Goal: Information Seeking & Learning: Learn about a topic

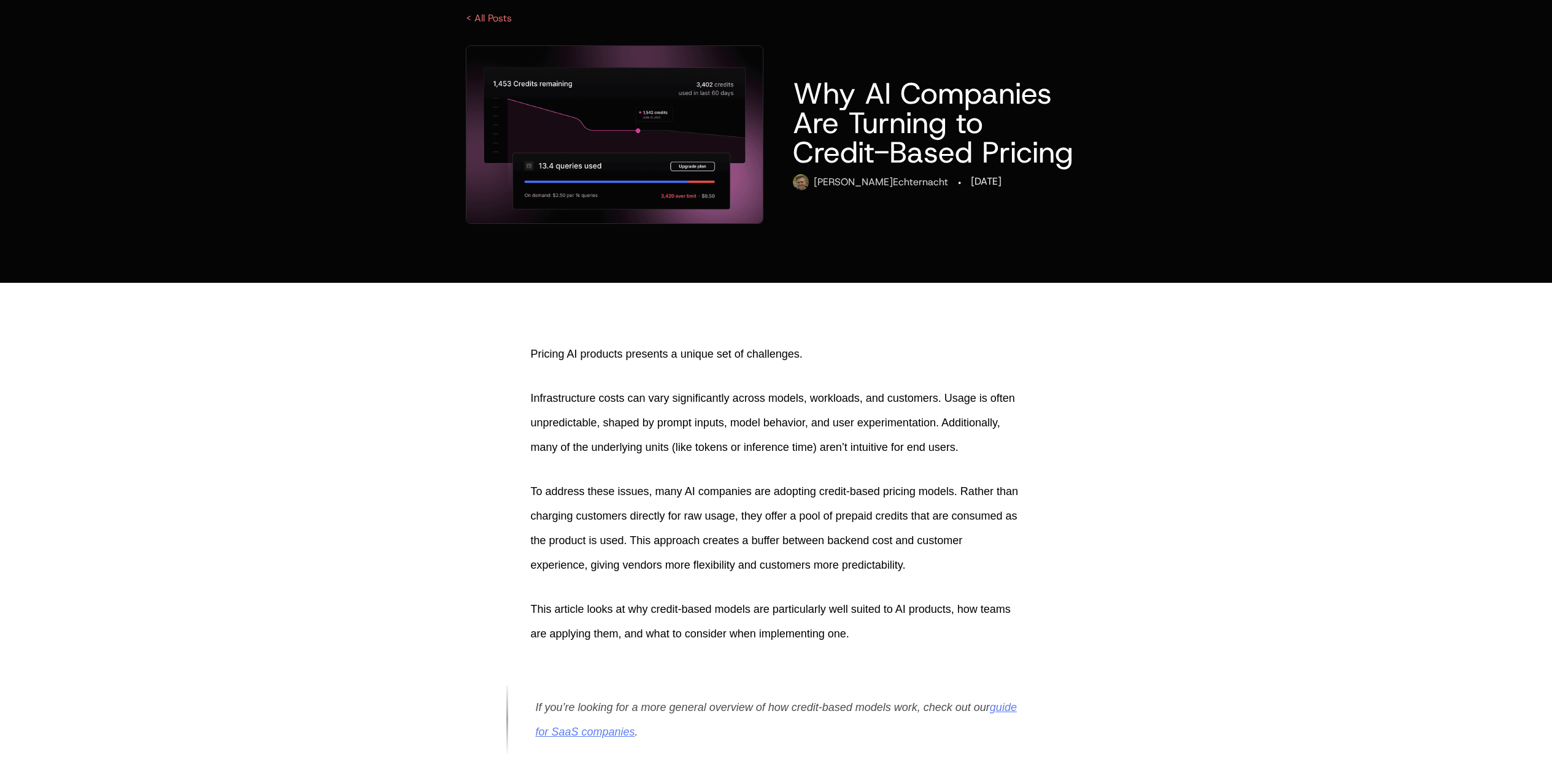
scroll to position [76, 0]
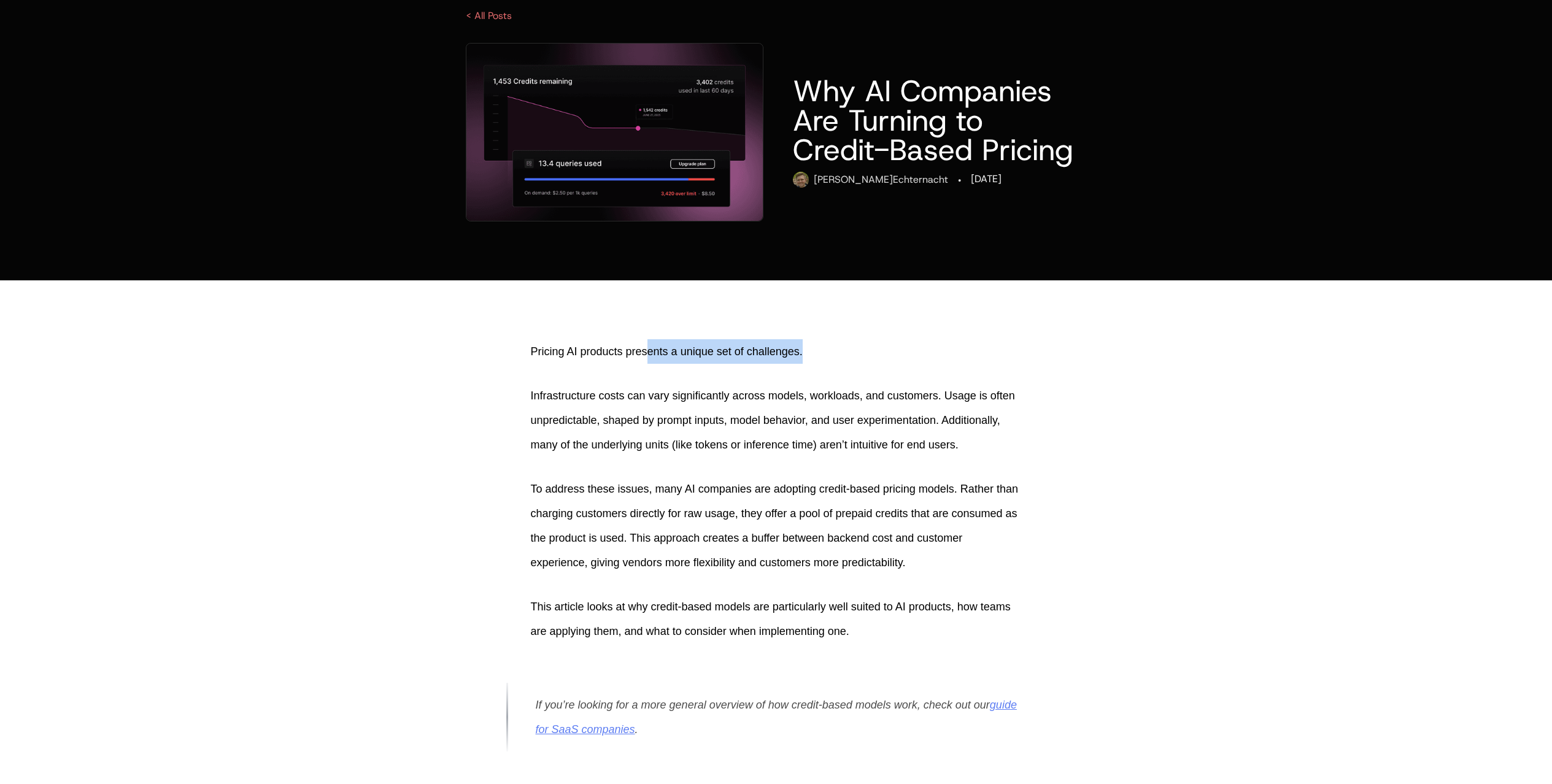
drag, startPoint x: 898, startPoint y: 353, endPoint x: 655, endPoint y: 354, distance: 243.0
click at [655, 354] on p "Pricing AI products presents a unique set of challenges." at bounding box center [776, 351] width 491 height 24
drag, startPoint x: 631, startPoint y: 353, endPoint x: 813, endPoint y: 351, distance: 182.0
click at [813, 351] on p "Pricing AI products presents a unique set of challenges." at bounding box center [776, 351] width 491 height 24
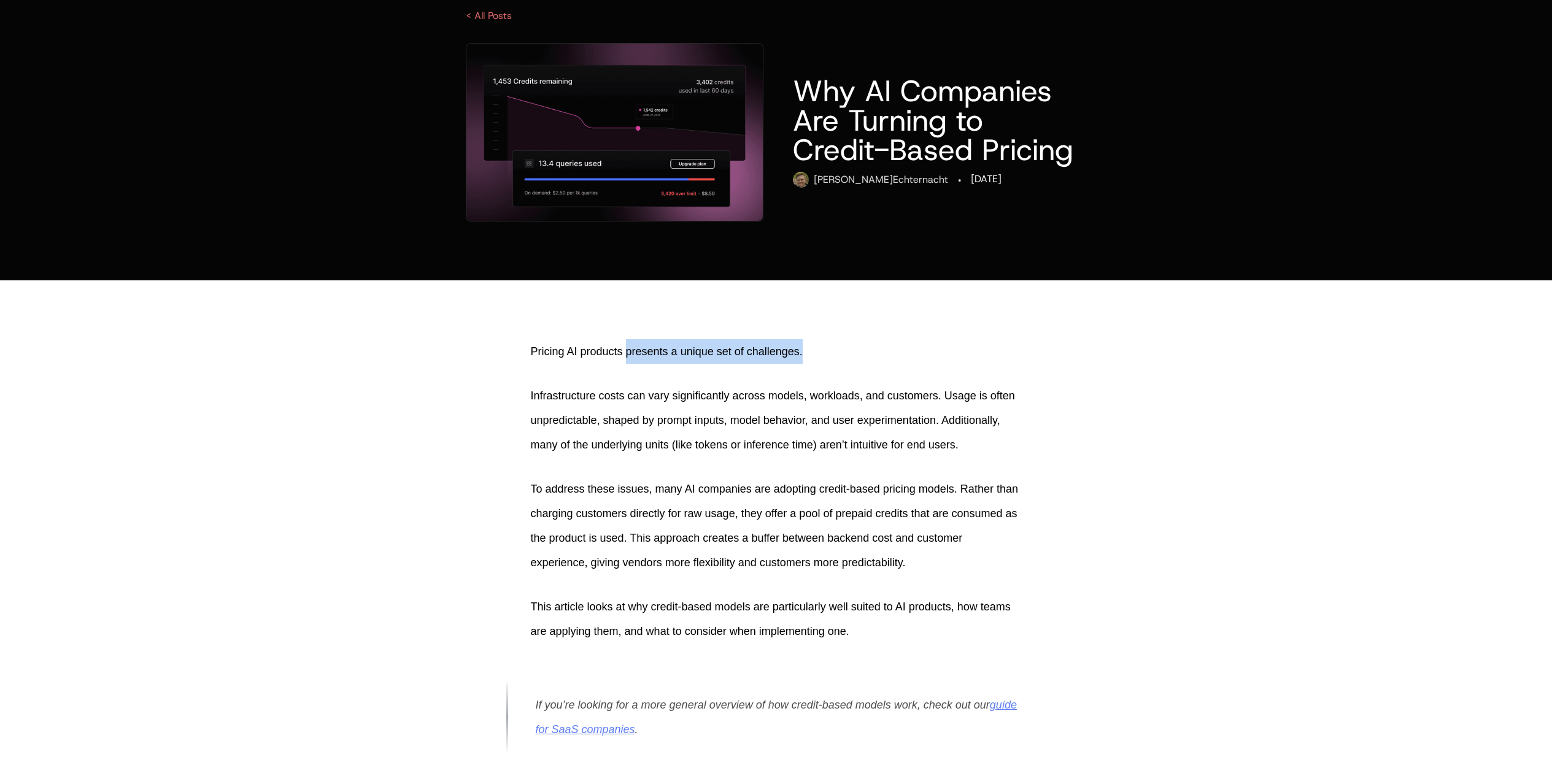
click at [813, 351] on p "Pricing AI products presents a unique set of challenges." at bounding box center [776, 351] width 491 height 24
drag, startPoint x: 816, startPoint y: 350, endPoint x: 630, endPoint y: 357, distance: 186.1
click at [630, 357] on p "Pricing AI products presents a unique set of challenges." at bounding box center [776, 351] width 491 height 24
drag, startPoint x: 630, startPoint y: 357, endPoint x: 798, endPoint y: 358, distance: 168.0
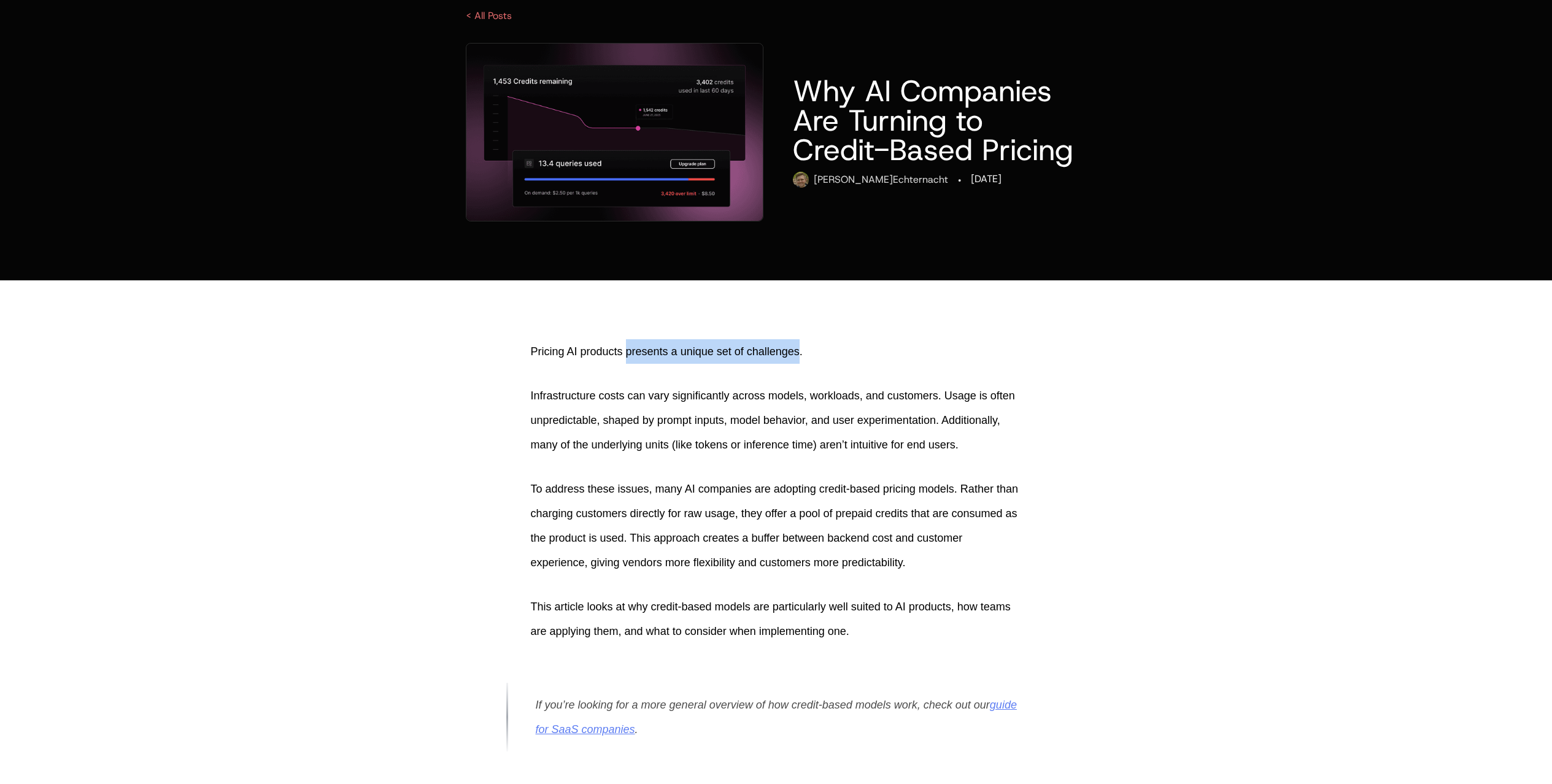
click at [798, 358] on p "Pricing AI products presents a unique set of challenges." at bounding box center [776, 351] width 491 height 24
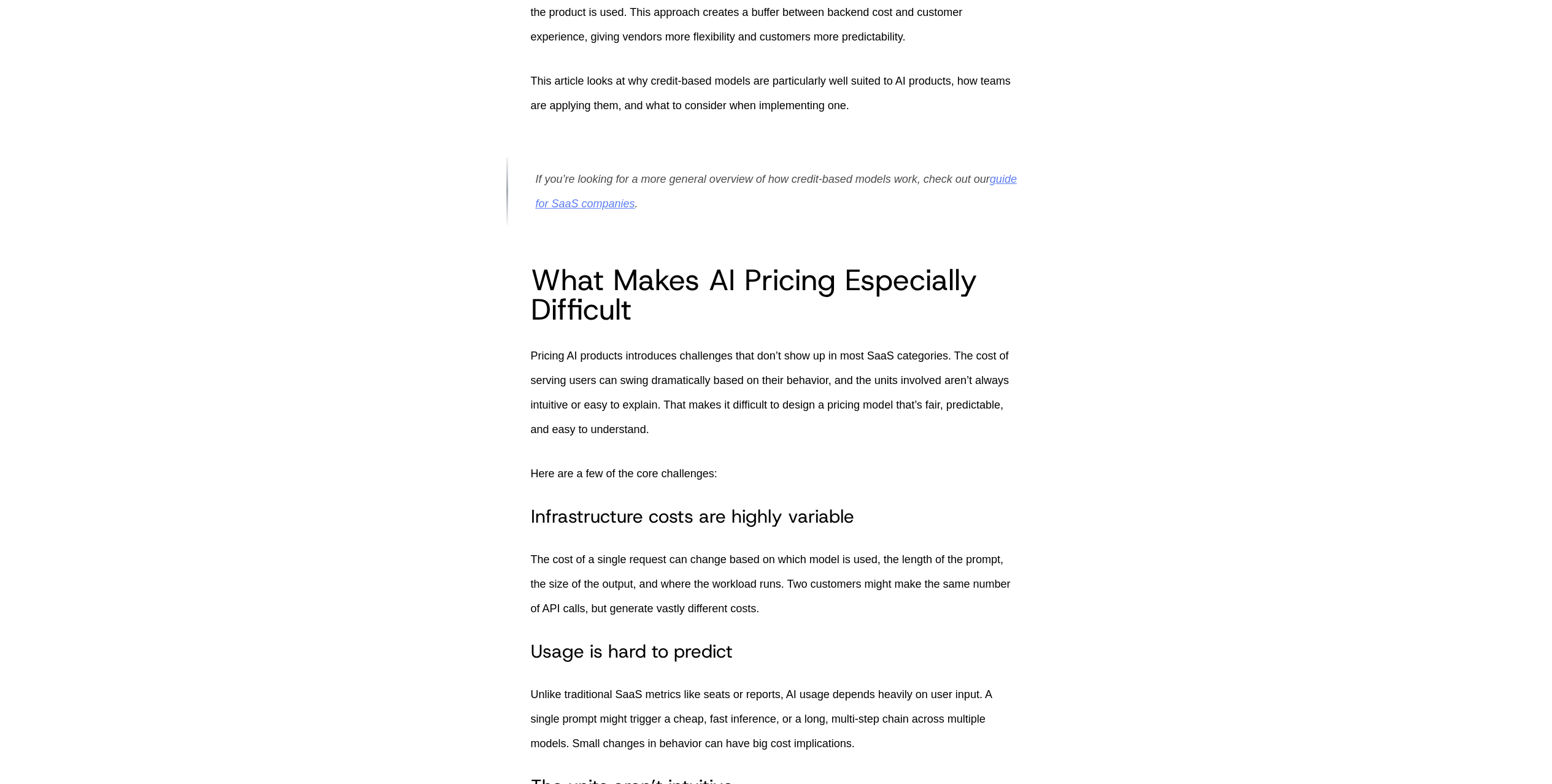
scroll to position [602, 0]
drag, startPoint x: 491, startPoint y: 389, endPoint x: 660, endPoint y: 385, distance: 169.0
click at [660, 385] on p "Pricing AI products introduces challenges that don’t show up in most SaaS categ…" at bounding box center [776, 391] width 491 height 98
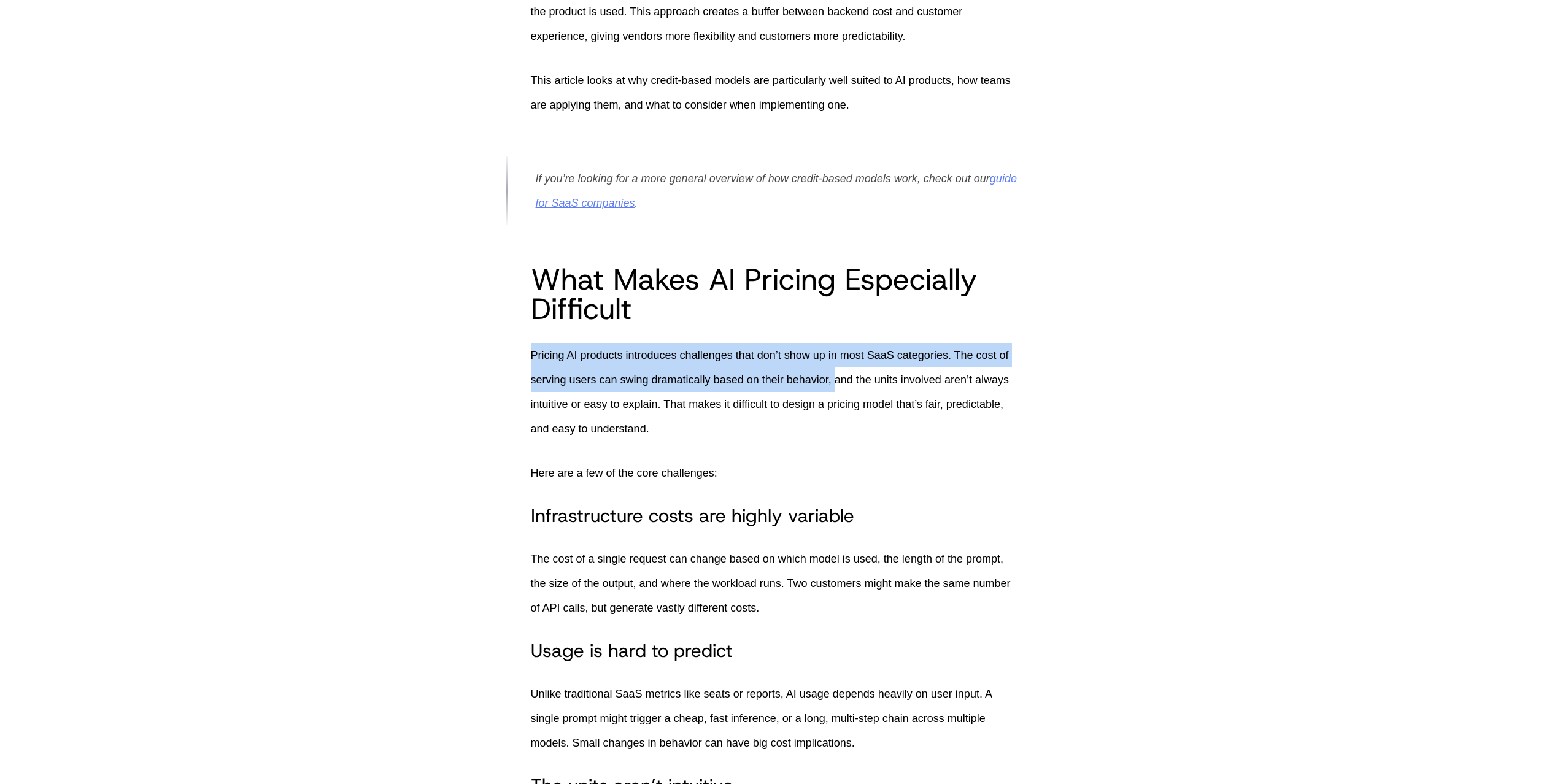
drag, startPoint x: 522, startPoint y: 376, endPoint x: 855, endPoint y: 401, distance: 333.9
click at [855, 401] on p "Pricing AI products introduces challenges that don’t show up in most SaaS categ…" at bounding box center [776, 391] width 491 height 98
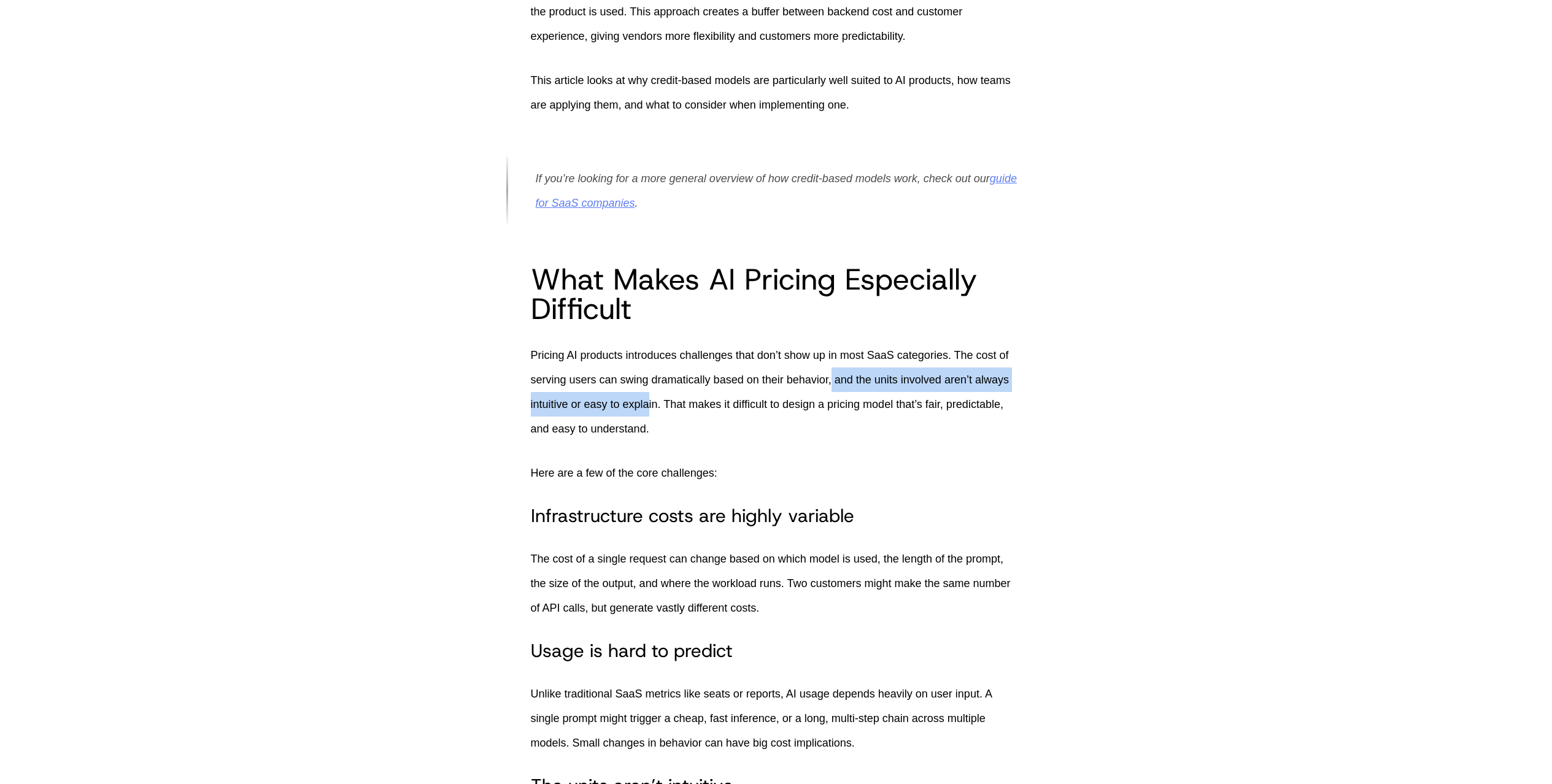
drag, startPoint x: 875, startPoint y: 405, endPoint x: 690, endPoint y: 430, distance: 186.7
click at [690, 430] on p "Pricing AI products introduces challenges that don’t show up in most SaaS categ…" at bounding box center [776, 391] width 491 height 98
drag, startPoint x: 704, startPoint y: 426, endPoint x: 759, endPoint y: 431, distance: 55.2
click at [759, 431] on p "Pricing AI products introduces challenges that don’t show up in most SaaS categ…" at bounding box center [776, 391] width 491 height 98
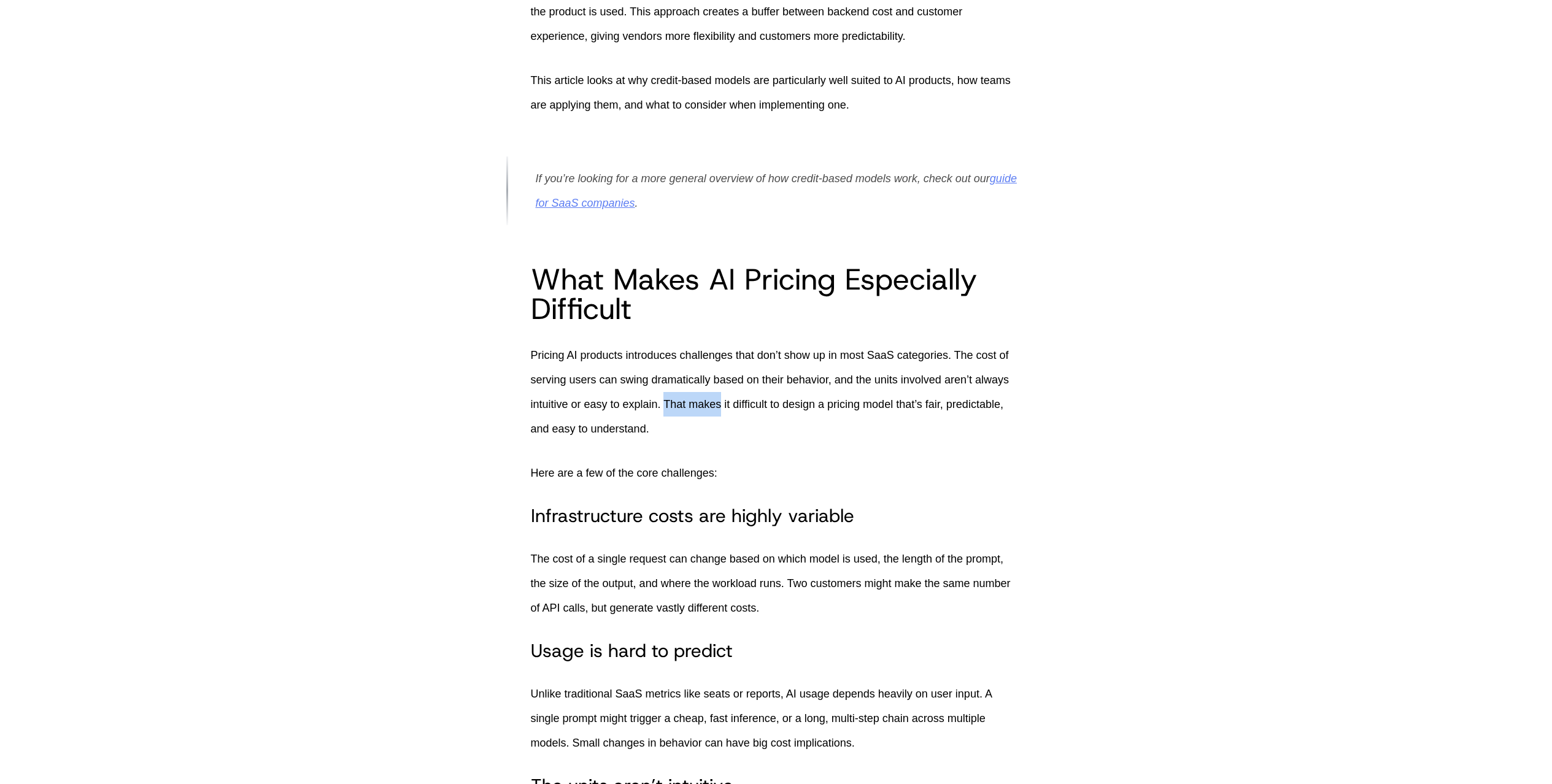
click at [759, 431] on p "Pricing AI products introduces challenges that don’t show up in most SaaS categ…" at bounding box center [776, 391] width 491 height 98
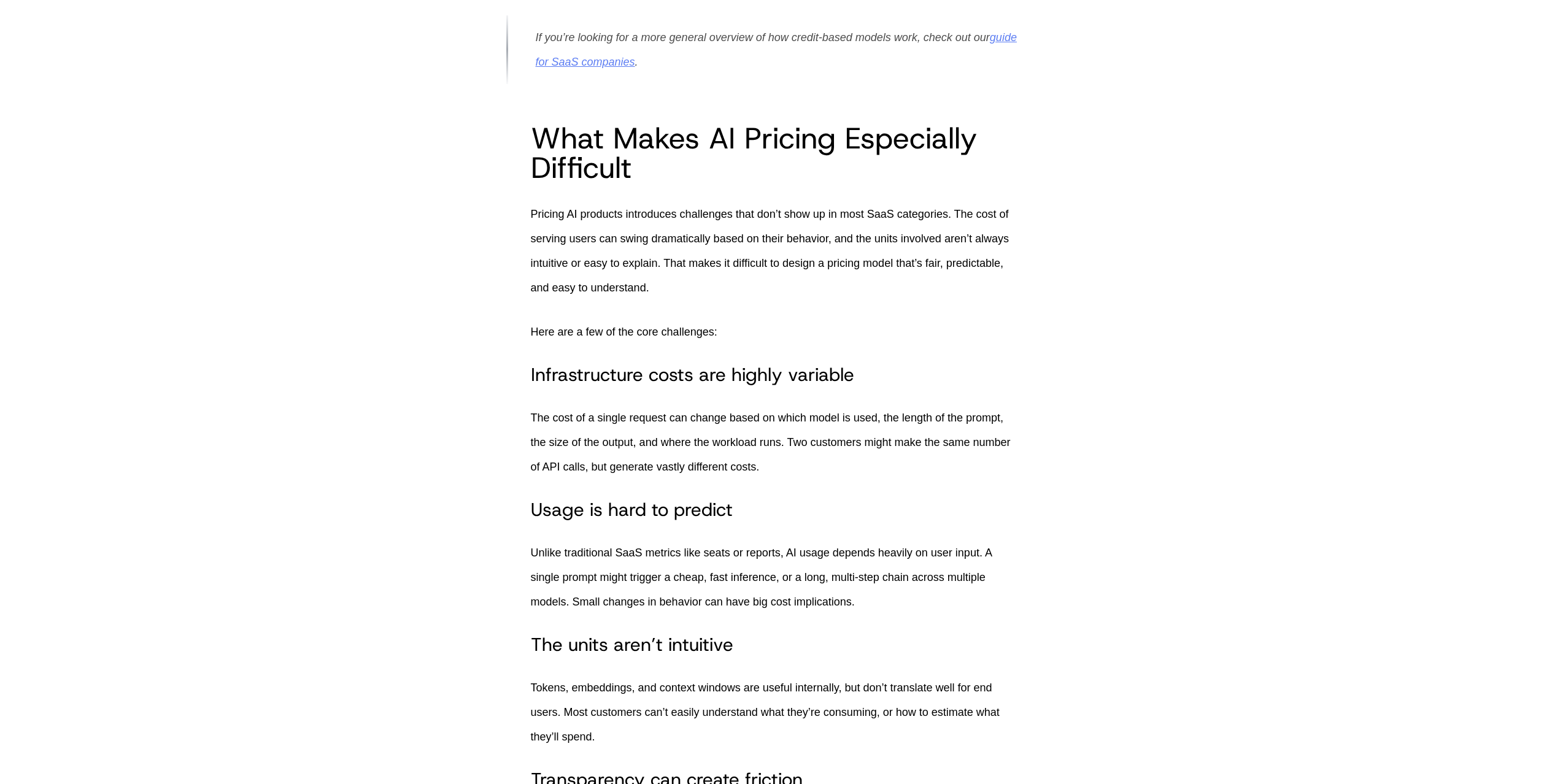
scroll to position [867, 0]
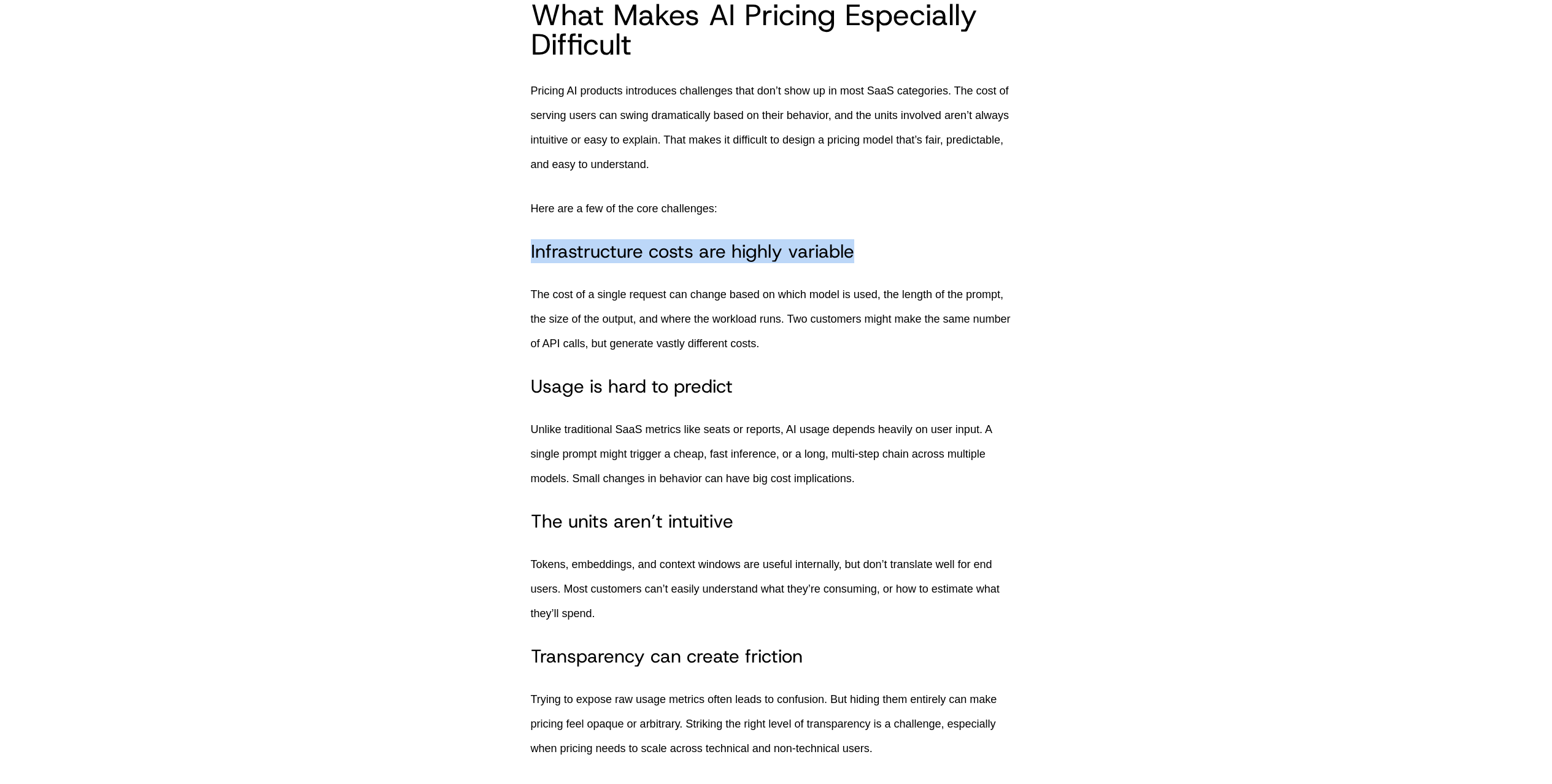
drag, startPoint x: 534, startPoint y: 276, endPoint x: 875, endPoint y: 281, distance: 341.0
click at [875, 263] on h3 "Infrastructure costs are highly variable" at bounding box center [776, 251] width 491 height 22
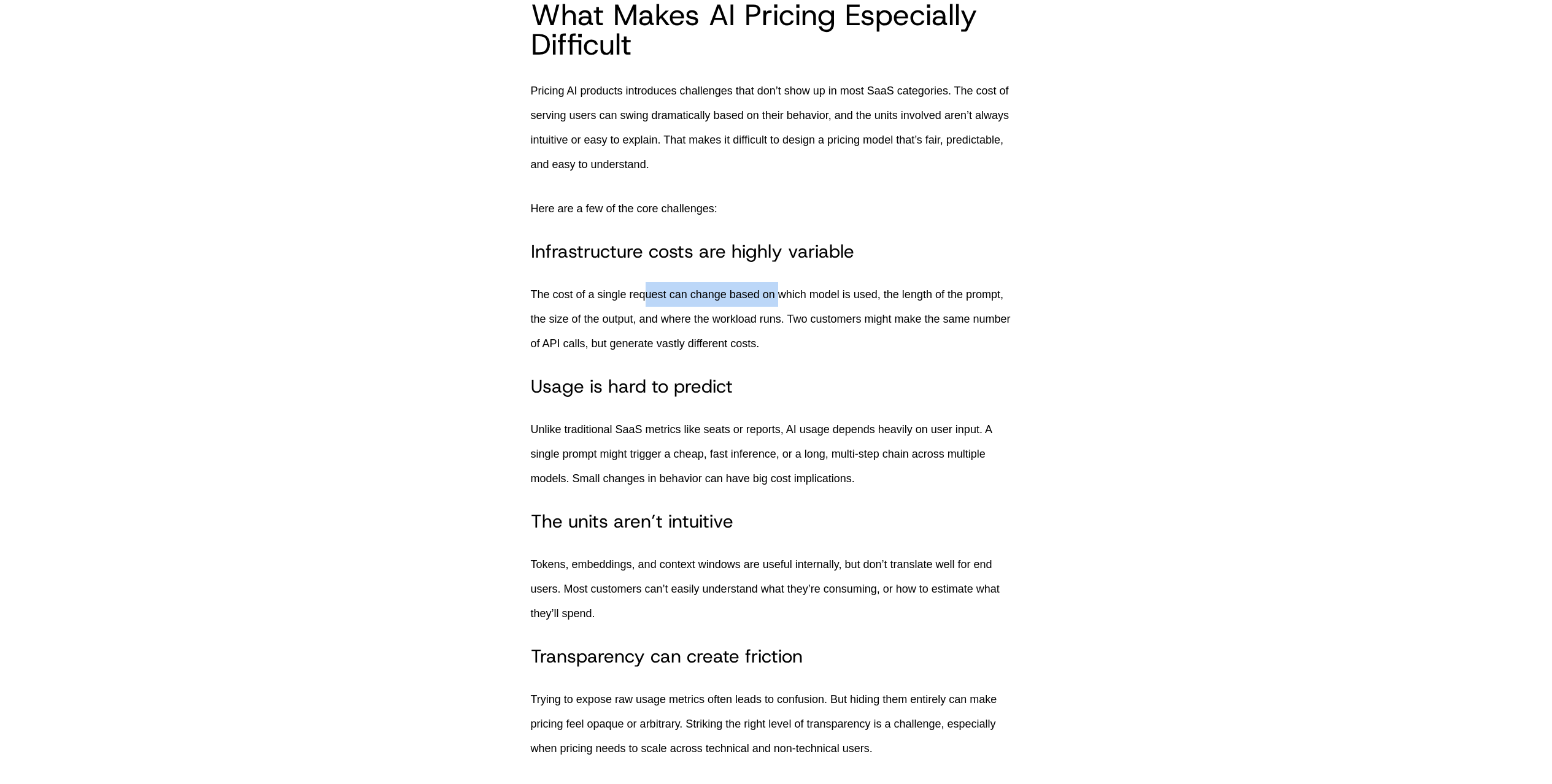
drag, startPoint x: 647, startPoint y: 318, endPoint x: 785, endPoint y: 326, distance: 138.2
click at [785, 326] on p "The cost of a single request can change based on which model is used, the lengt…" at bounding box center [776, 319] width 491 height 74
drag, startPoint x: 890, startPoint y: 318, endPoint x: 653, endPoint y: 339, distance: 237.9
click at [653, 339] on p "The cost of a single request can change based on which model is used, the lengt…" at bounding box center [776, 319] width 491 height 74
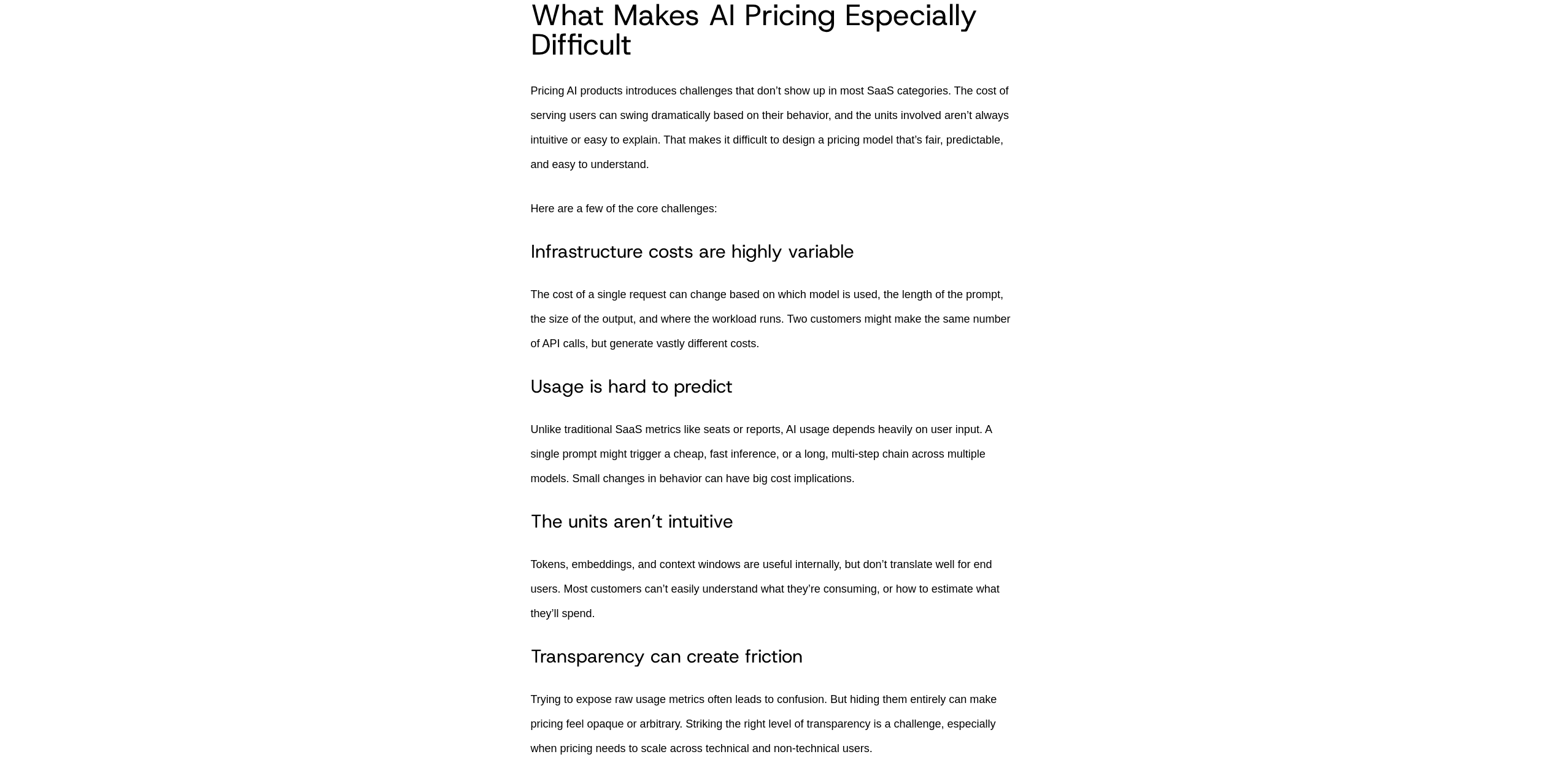
click at [652, 339] on p "The cost of a single request can change based on which model is used, the lengt…" at bounding box center [776, 319] width 491 height 74
drag, startPoint x: 651, startPoint y: 341, endPoint x: 794, endPoint y: 340, distance: 143.0
click at [794, 340] on p "The cost of a single request can change based on which model is used, the lengt…" at bounding box center [776, 319] width 491 height 74
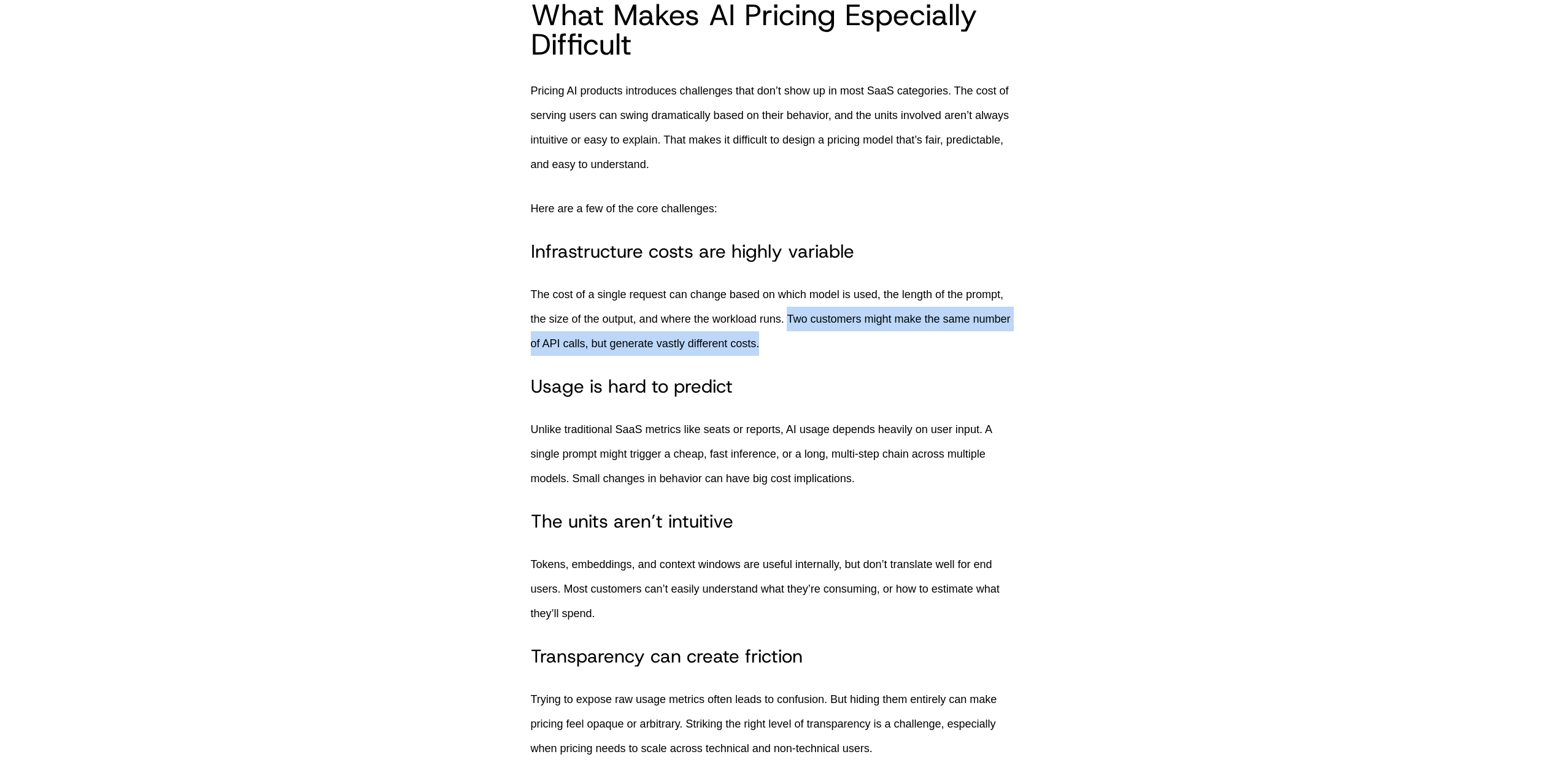
drag, startPoint x: 797, startPoint y: 337, endPoint x: 880, endPoint y: 358, distance: 85.6
click at [880, 356] on p "The cost of a single request can change based on which model is used, the lengt…" at bounding box center [776, 319] width 491 height 74
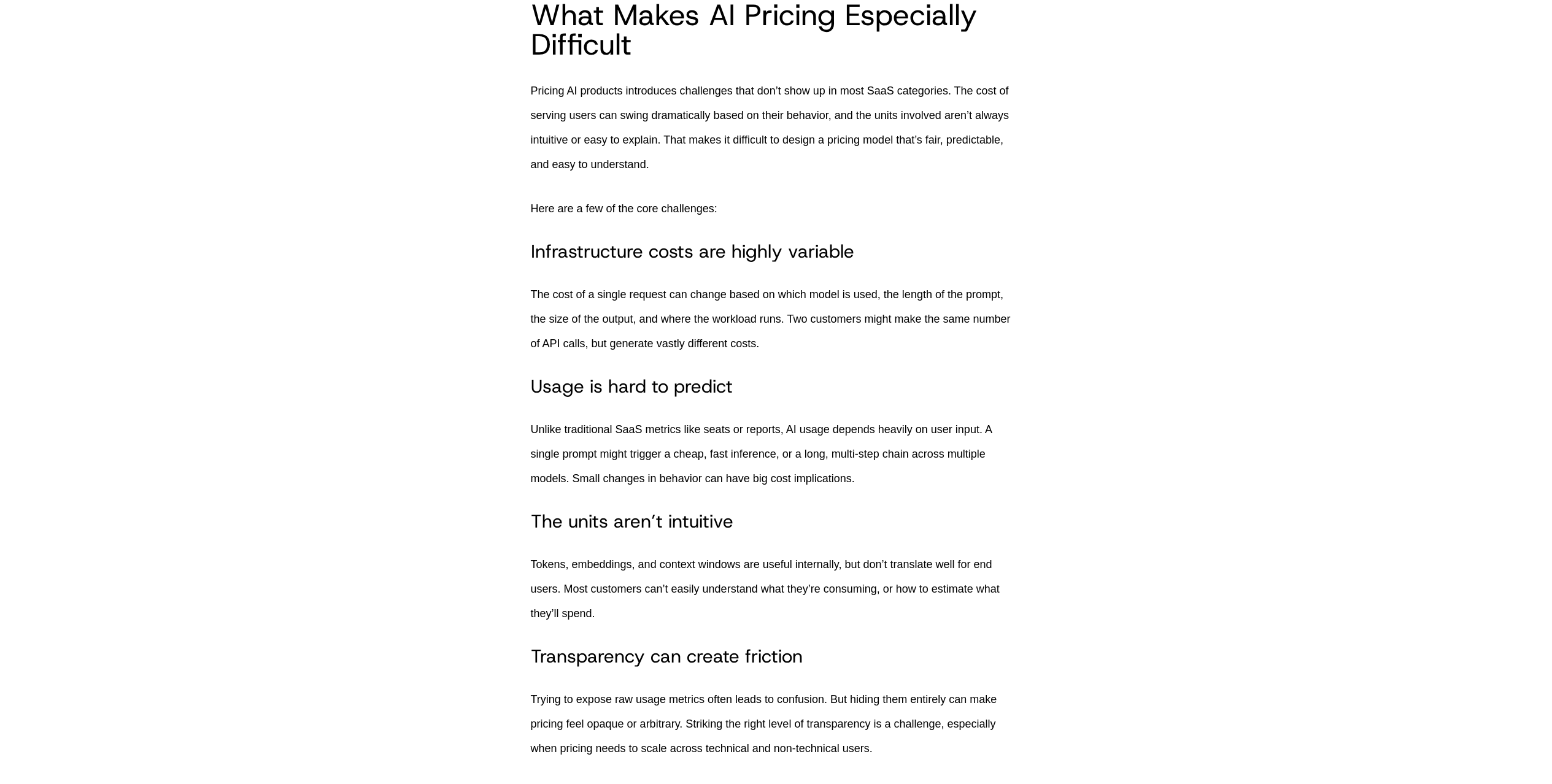
click at [880, 356] on p "The cost of a single request can change based on which model is used, the lengt…" at bounding box center [776, 319] width 491 height 74
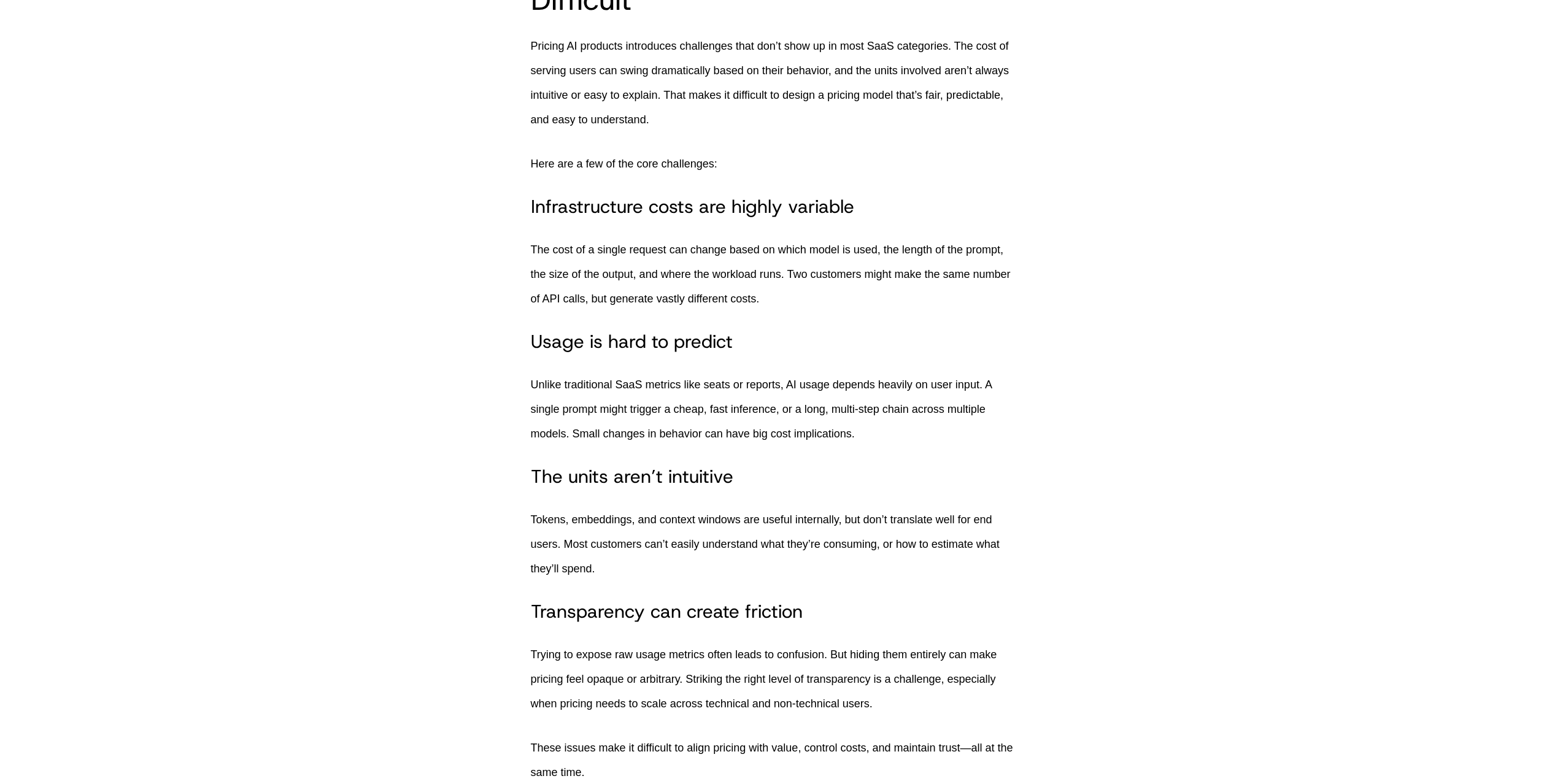
scroll to position [966, 0]
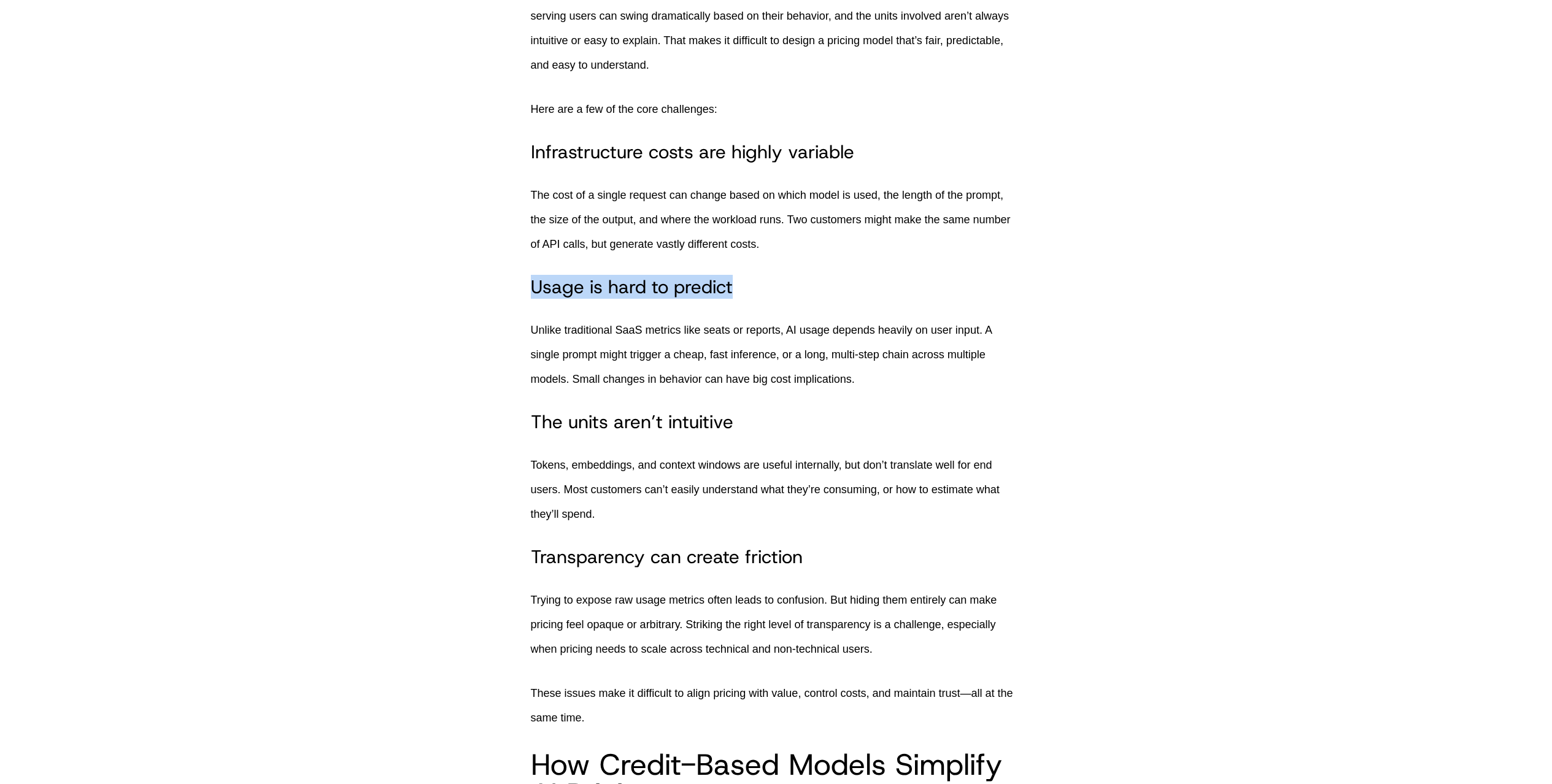
drag, startPoint x: 538, startPoint y: 318, endPoint x: 785, endPoint y: 307, distance: 247.2
click at [785, 298] on h3 "Usage is hard to predict" at bounding box center [776, 287] width 491 height 22
drag, startPoint x: 781, startPoint y: 354, endPoint x: 818, endPoint y: 351, distance: 37.1
click at [818, 351] on p "Unlike traditional SaaS metrics like seats or reports, AI usage depends heavily…" at bounding box center [776, 354] width 491 height 74
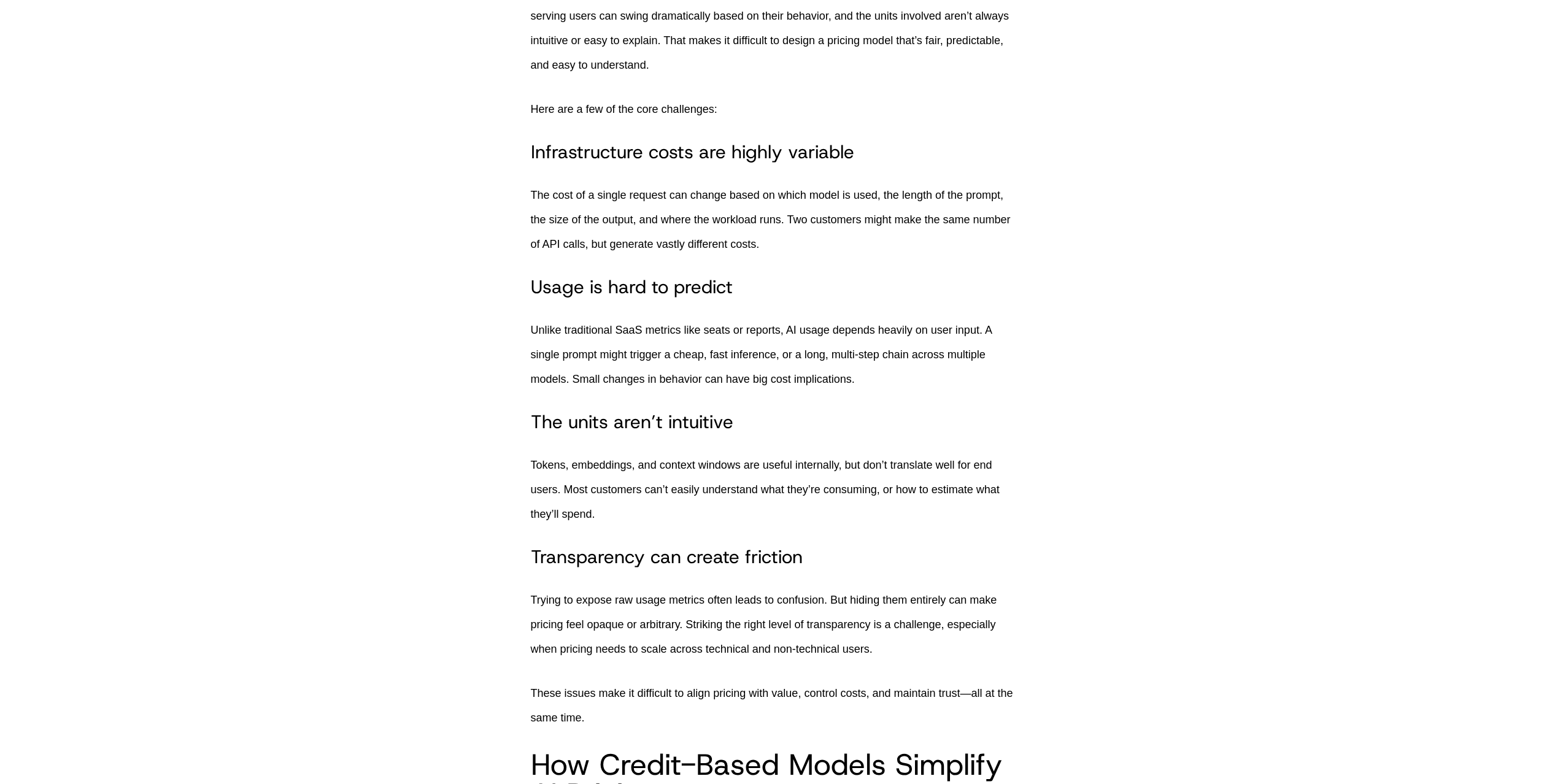
click at [818, 351] on p "Unlike traditional SaaS metrics like seats or reports, AI usage depends heavily…" at bounding box center [776, 354] width 491 height 74
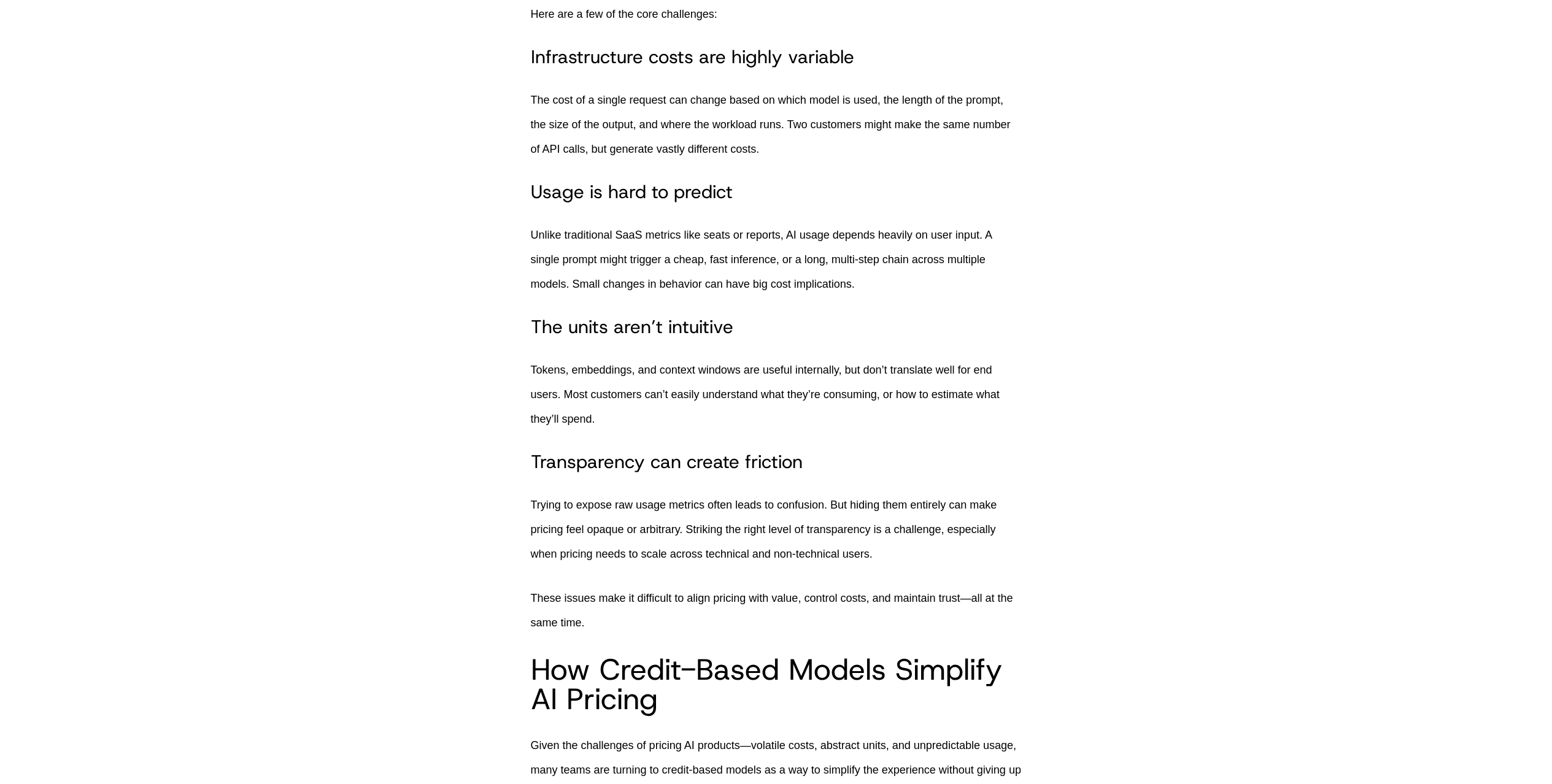
scroll to position [1062, 0]
drag, startPoint x: 510, startPoint y: 353, endPoint x: 581, endPoint y: 379, distance: 75.6
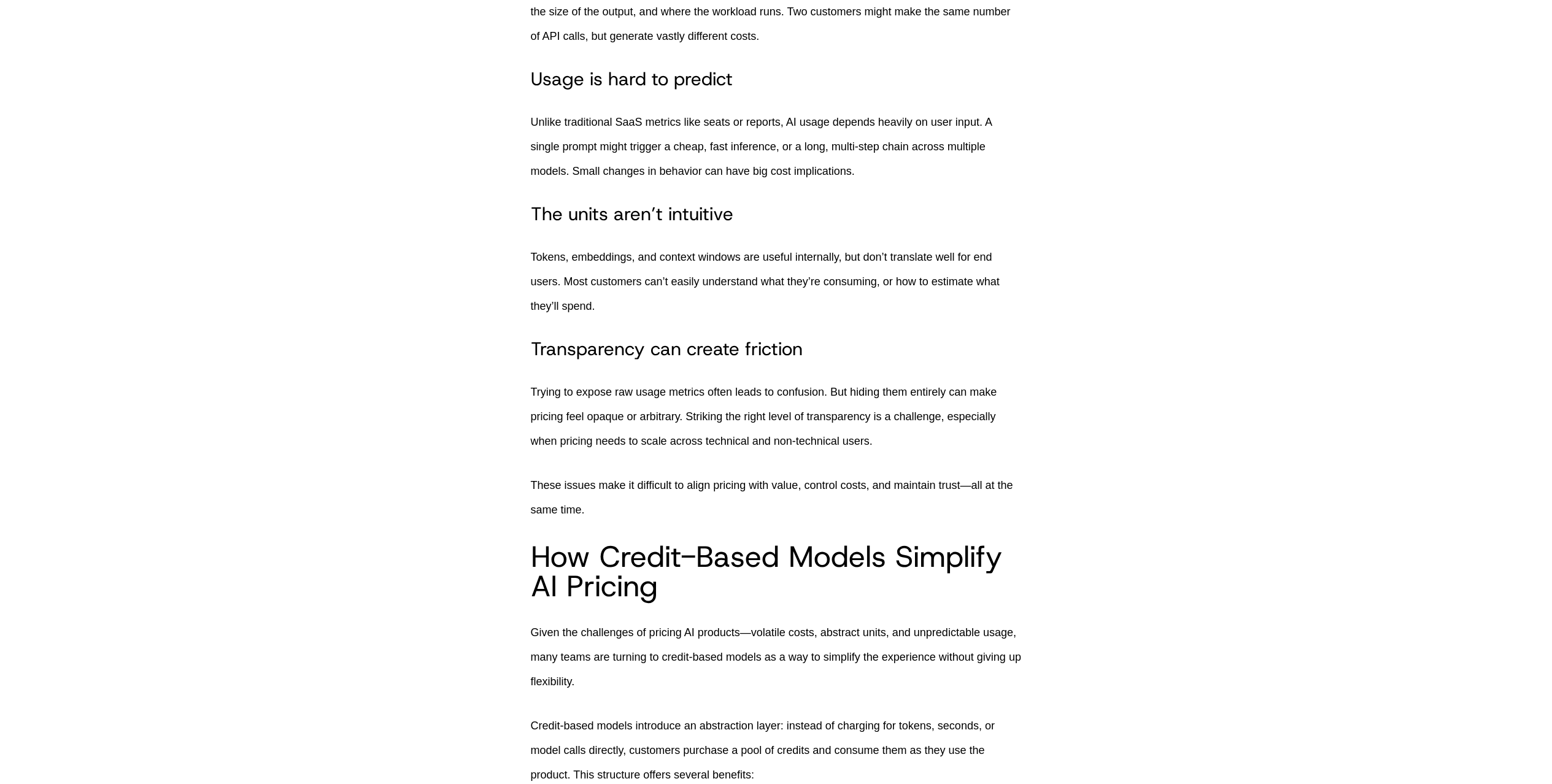
scroll to position [1315, 0]
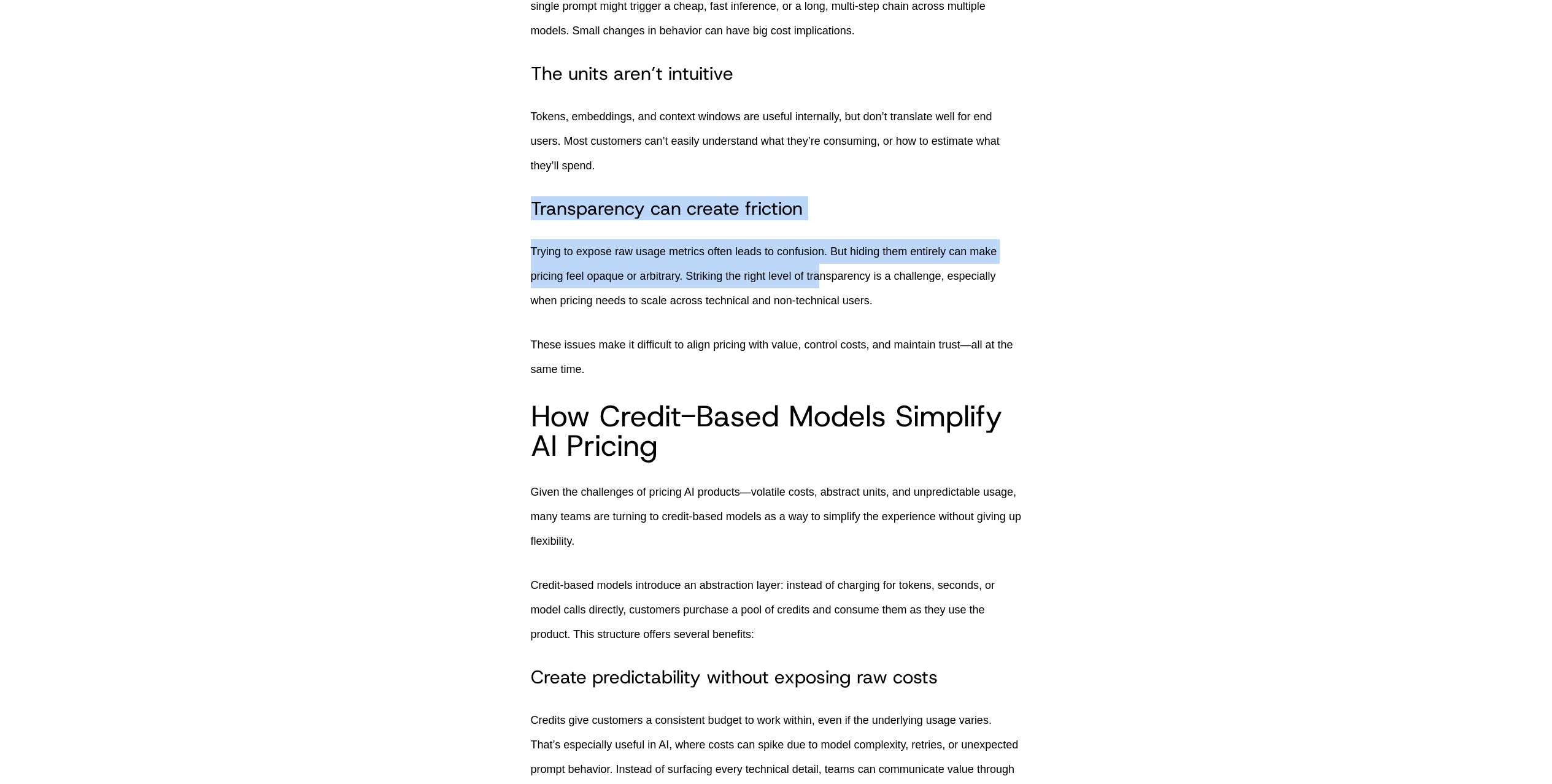
drag, startPoint x: 523, startPoint y: 238, endPoint x: 832, endPoint y: 308, distance: 316.8
click at [832, 308] on p "Trying to expose raw usage metrics often leads to confusion. But hiding them en…" at bounding box center [776, 276] width 491 height 74
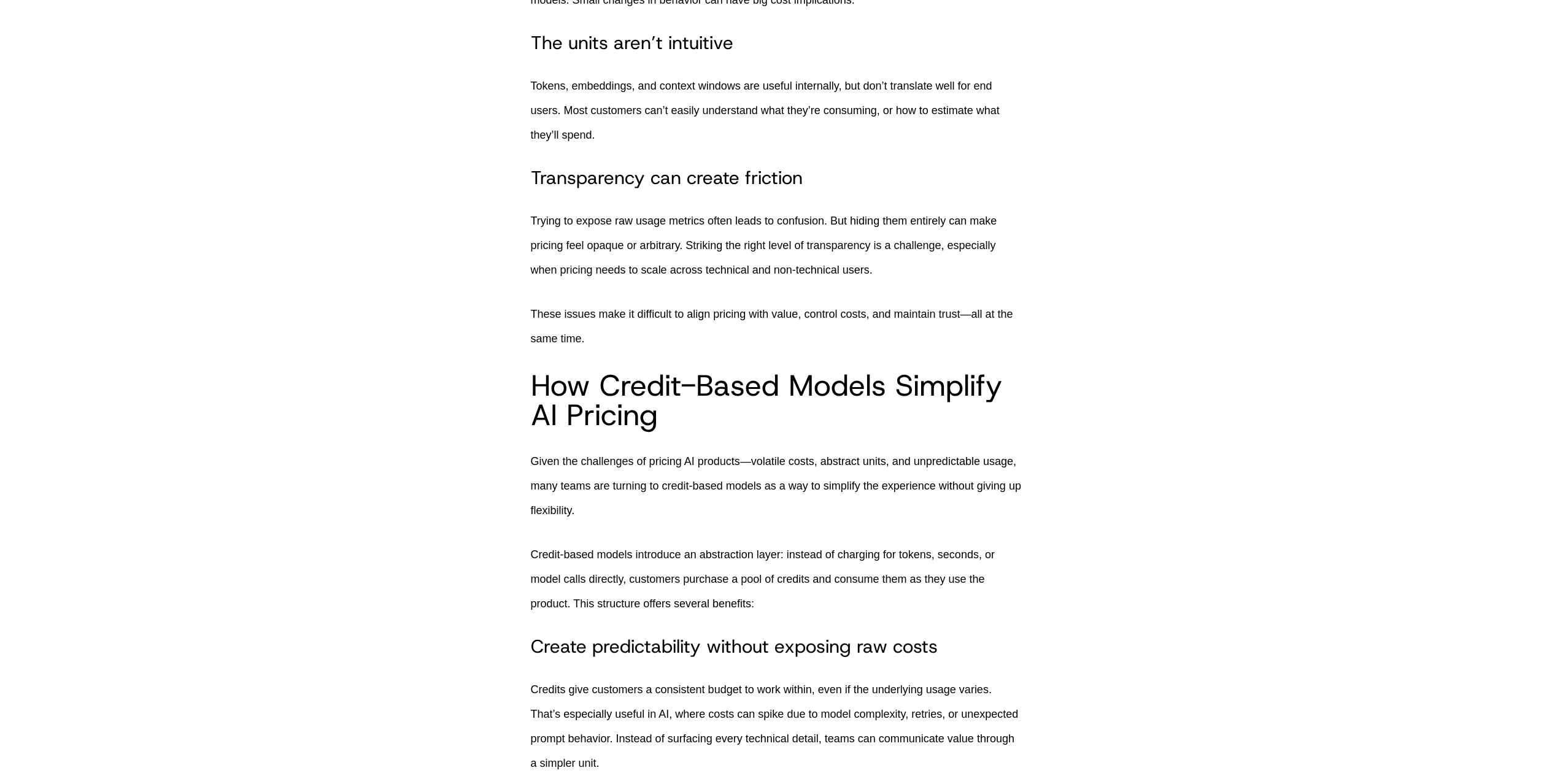
scroll to position [1406, 0]
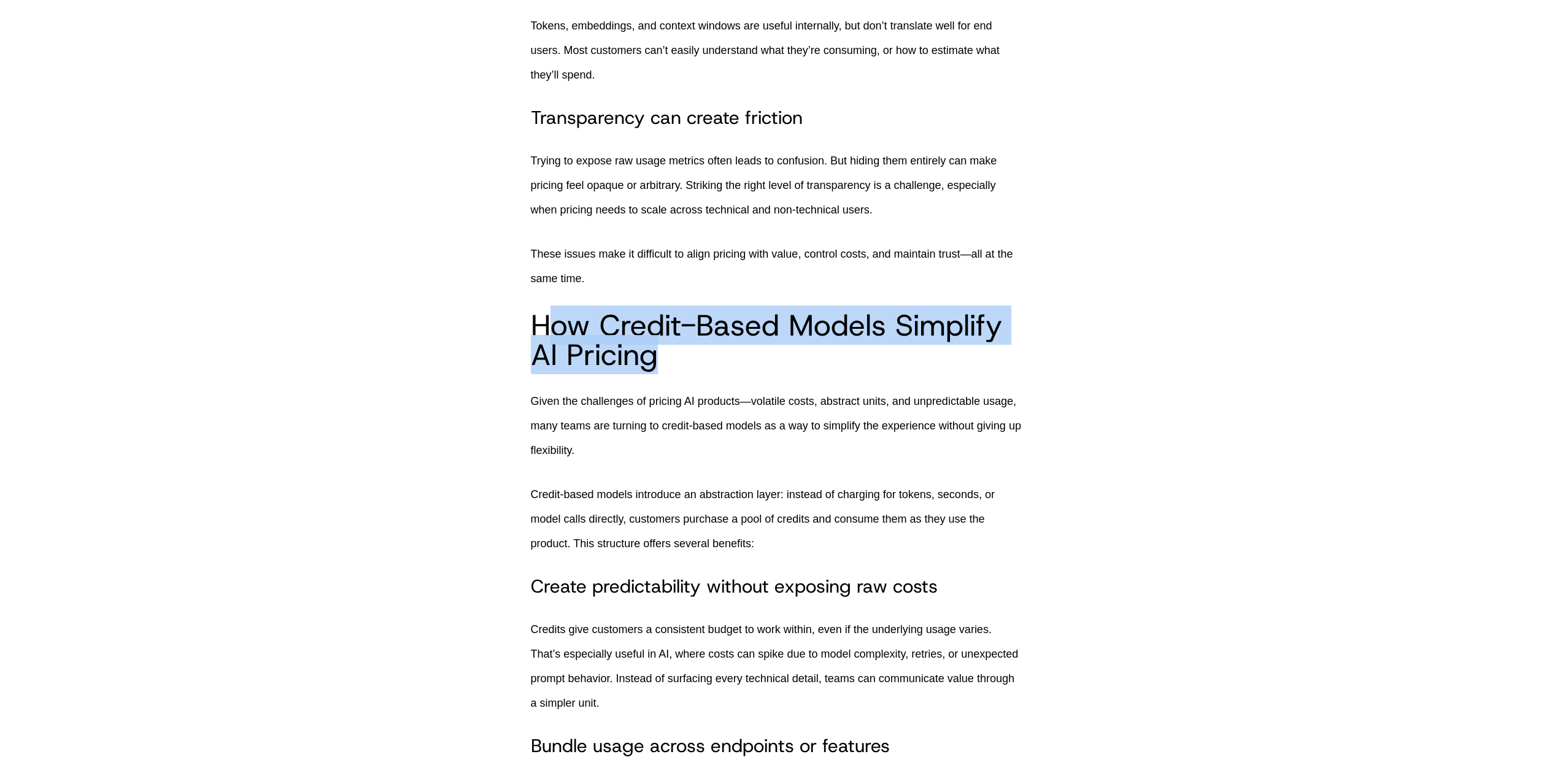
drag, startPoint x: 707, startPoint y: 379, endPoint x: 553, endPoint y: 357, distance: 155.6
click at [553, 357] on h2 "How Credit-Based Models Simplify AI Pricing" at bounding box center [776, 340] width 491 height 59
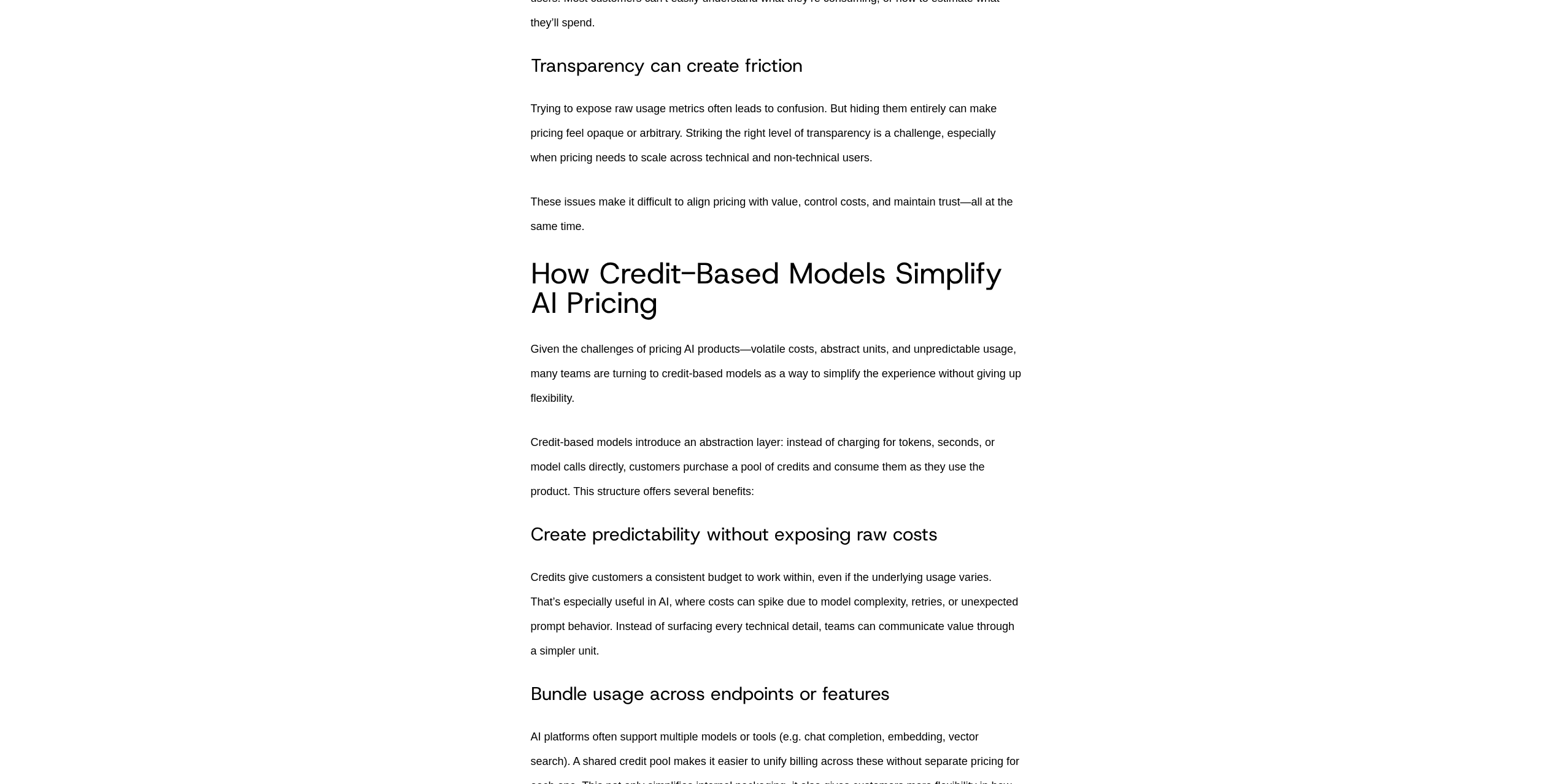
scroll to position [1510, 0]
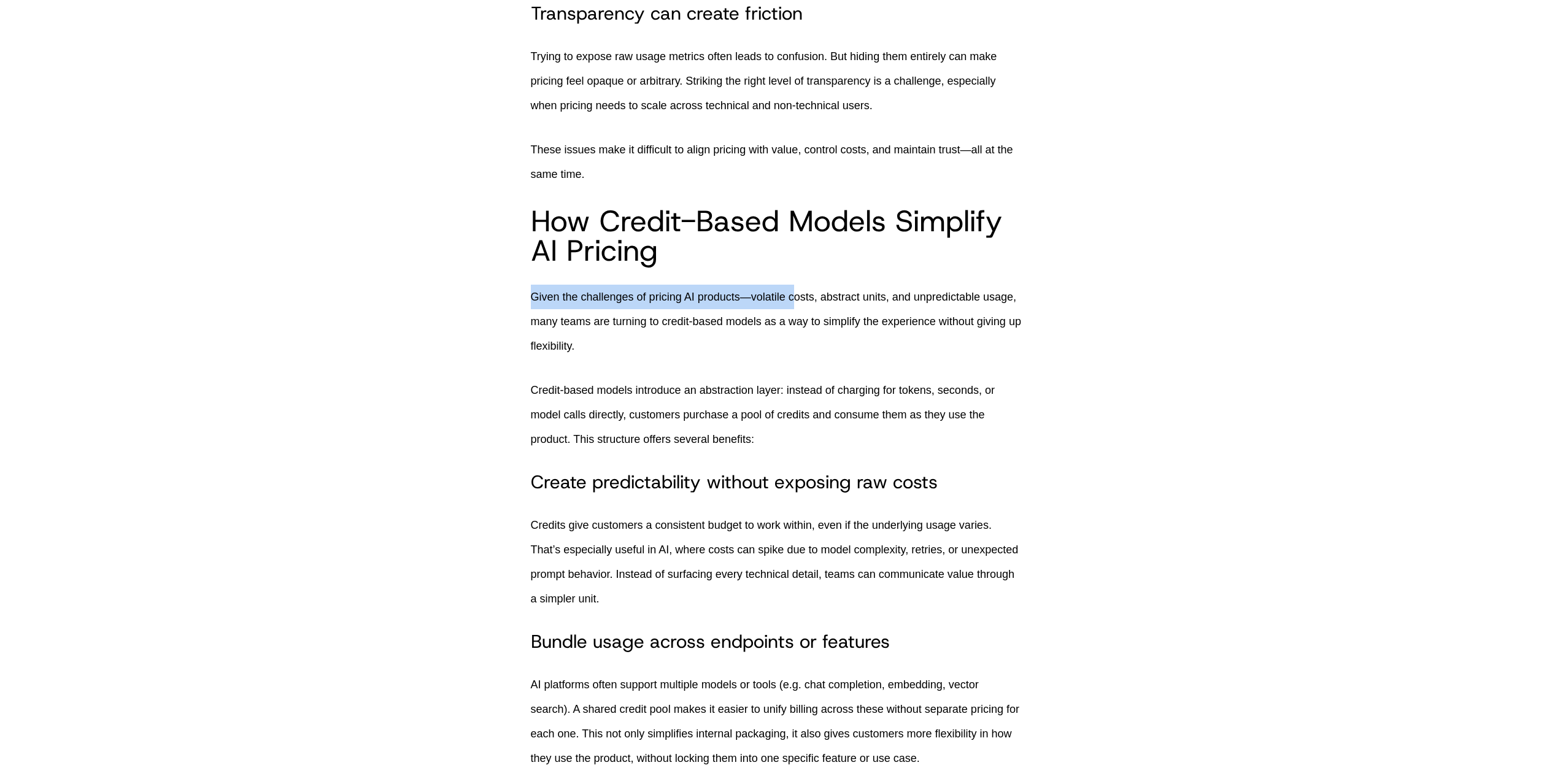
drag, startPoint x: 492, startPoint y: 322, endPoint x: 805, endPoint y: 322, distance: 313.0
click at [805, 322] on p "Given the challenges of pricing AI products—volatile costs, abstract units, and…" at bounding box center [776, 322] width 491 height 74
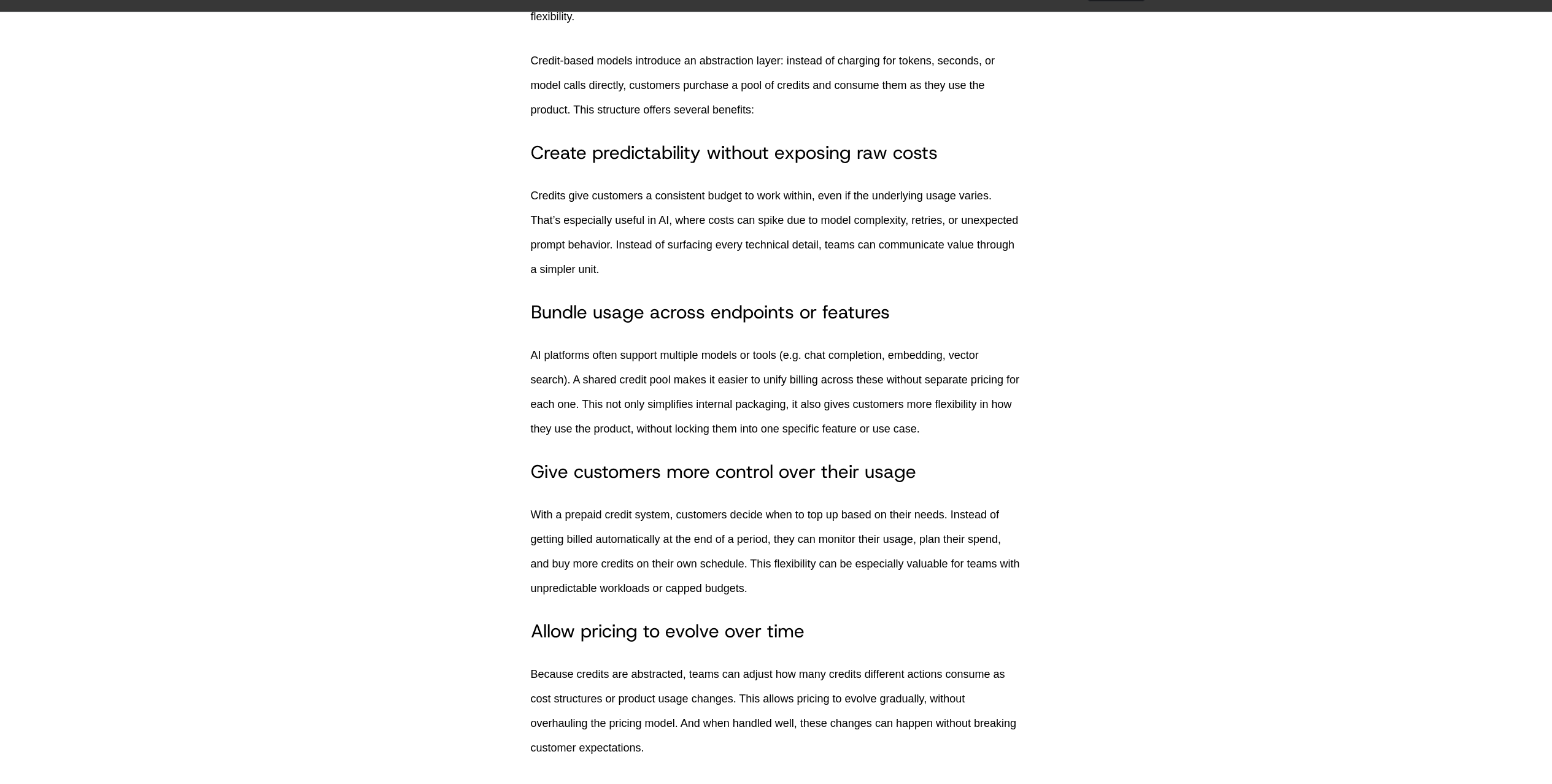
scroll to position [1841, 0]
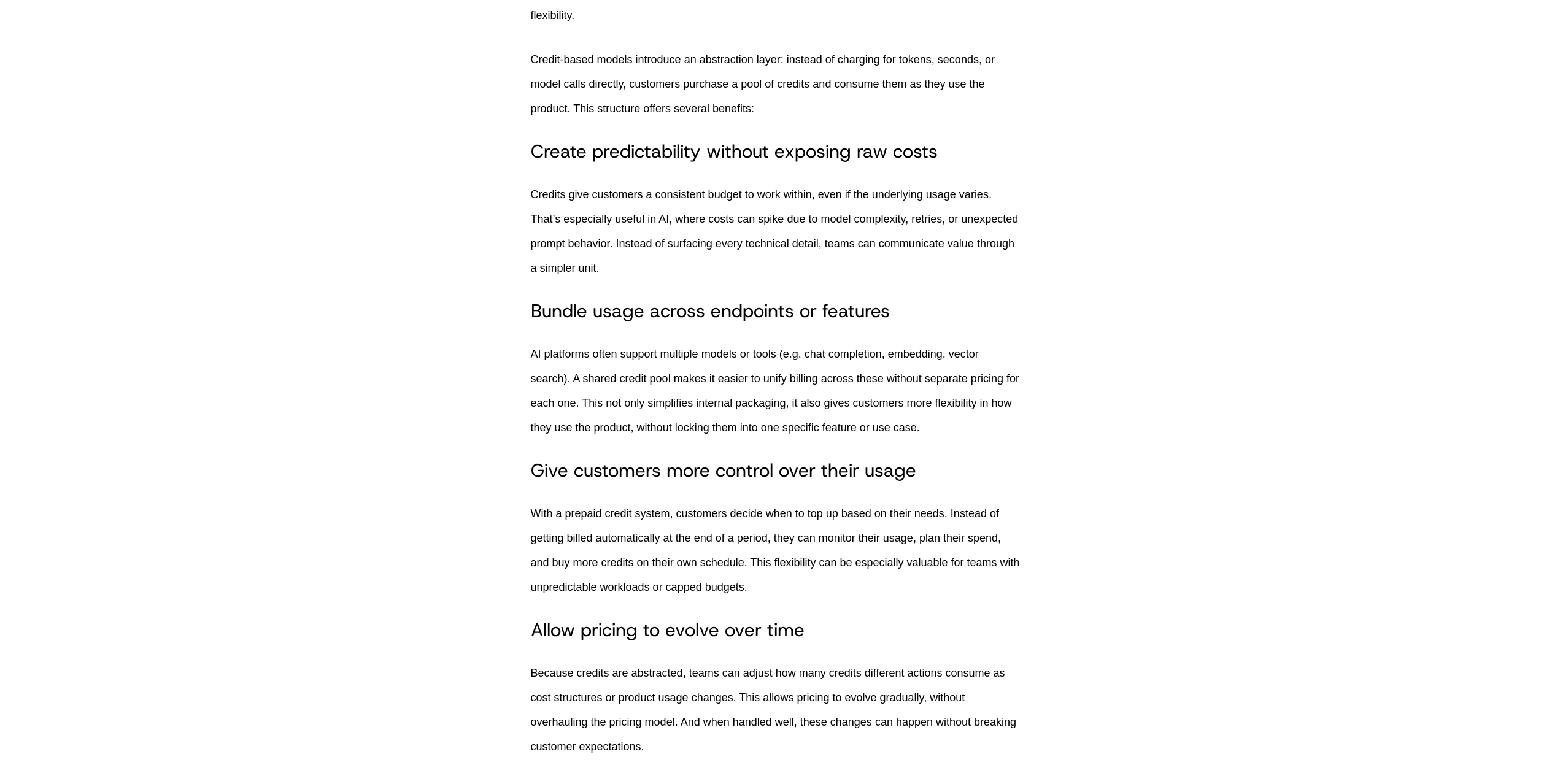
click at [893, 280] on p "Credits give customers a consistent budget to work within, even if the underlyi…" at bounding box center [776, 231] width 491 height 98
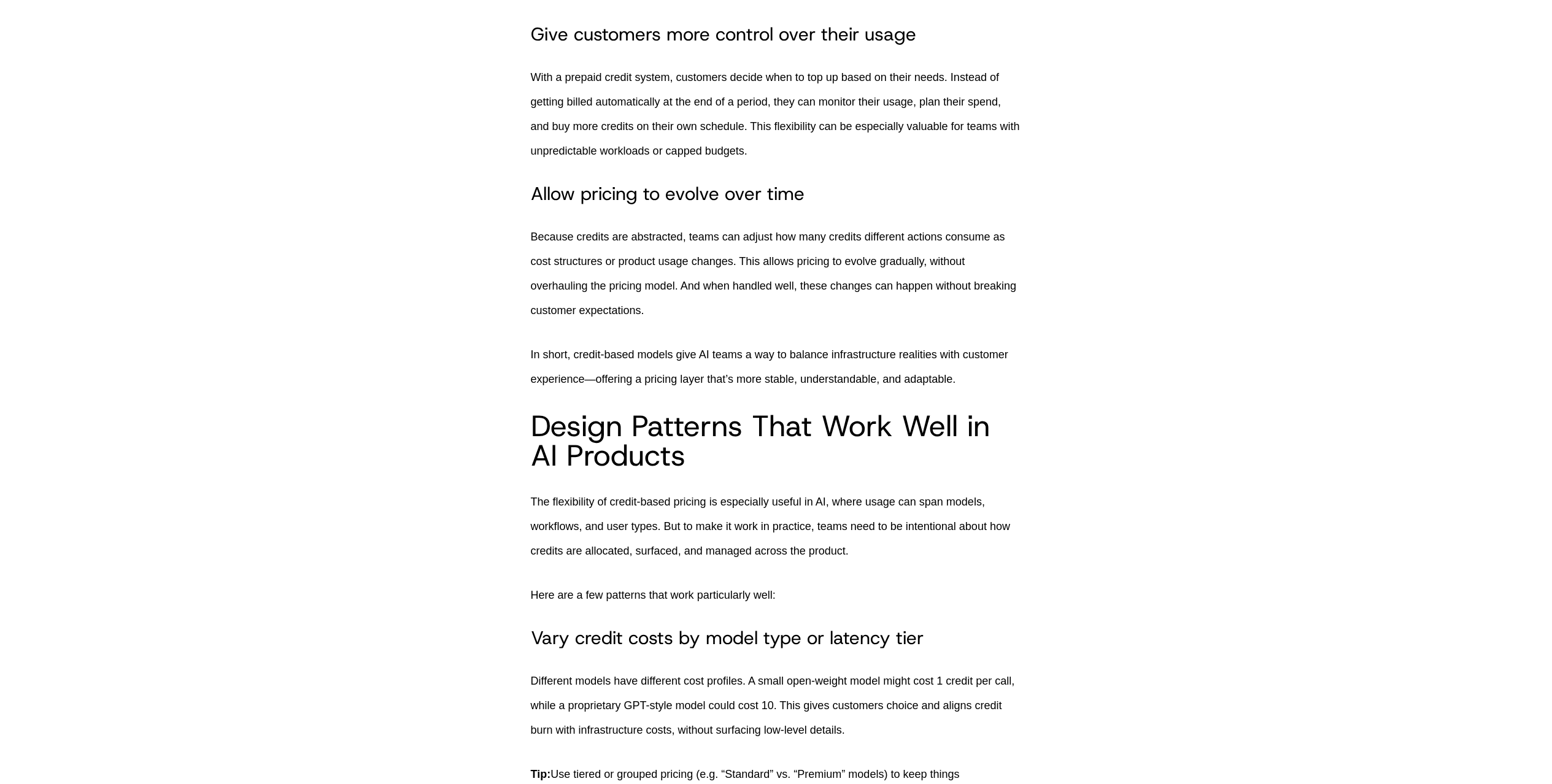
scroll to position [2357, 0]
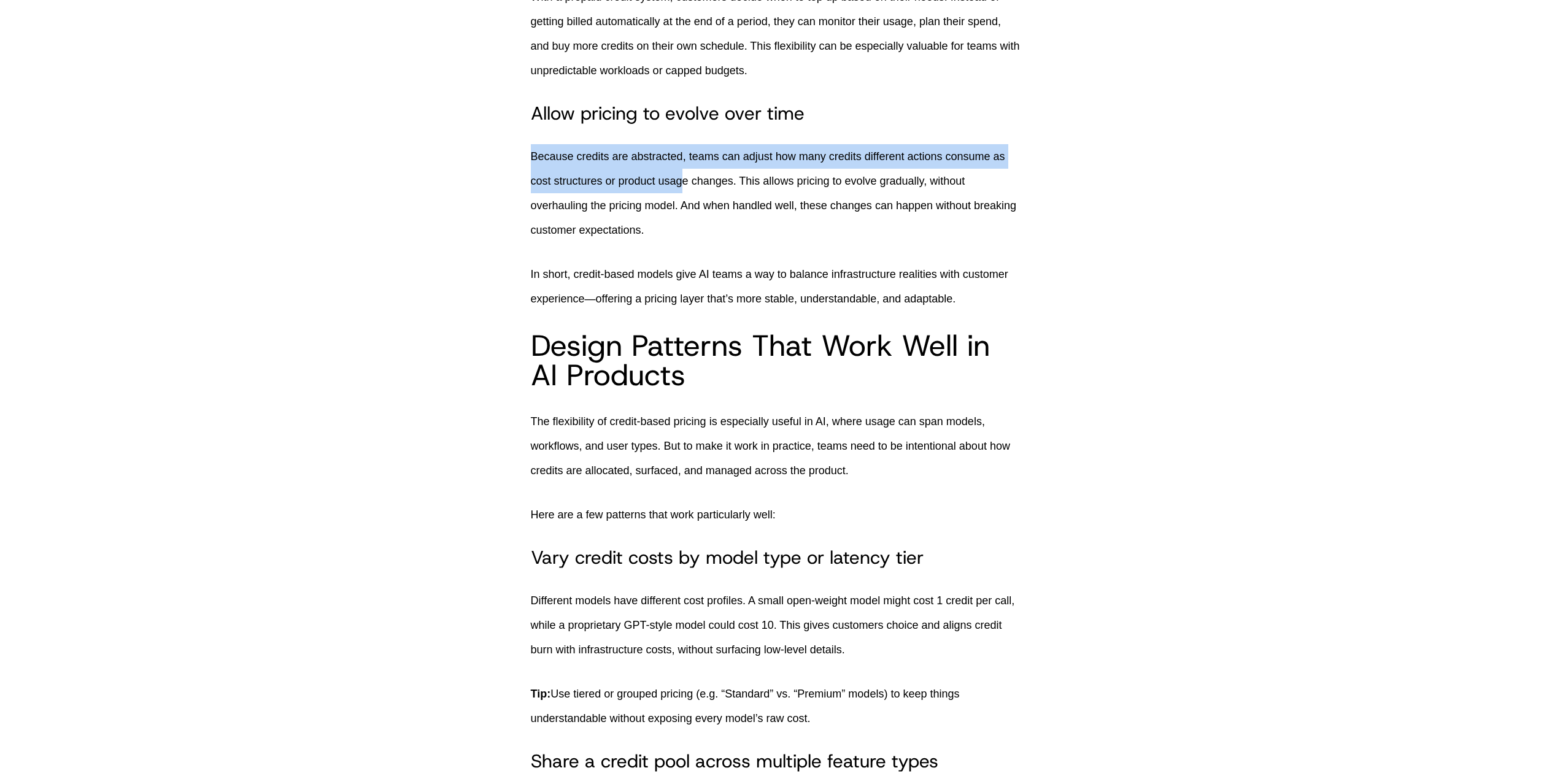
drag, startPoint x: 528, startPoint y: 189, endPoint x: 690, endPoint y: 201, distance: 162.4
click at [690, 201] on p "Because credits are abstracted, teams can adjust how many credits different act…" at bounding box center [776, 192] width 491 height 98
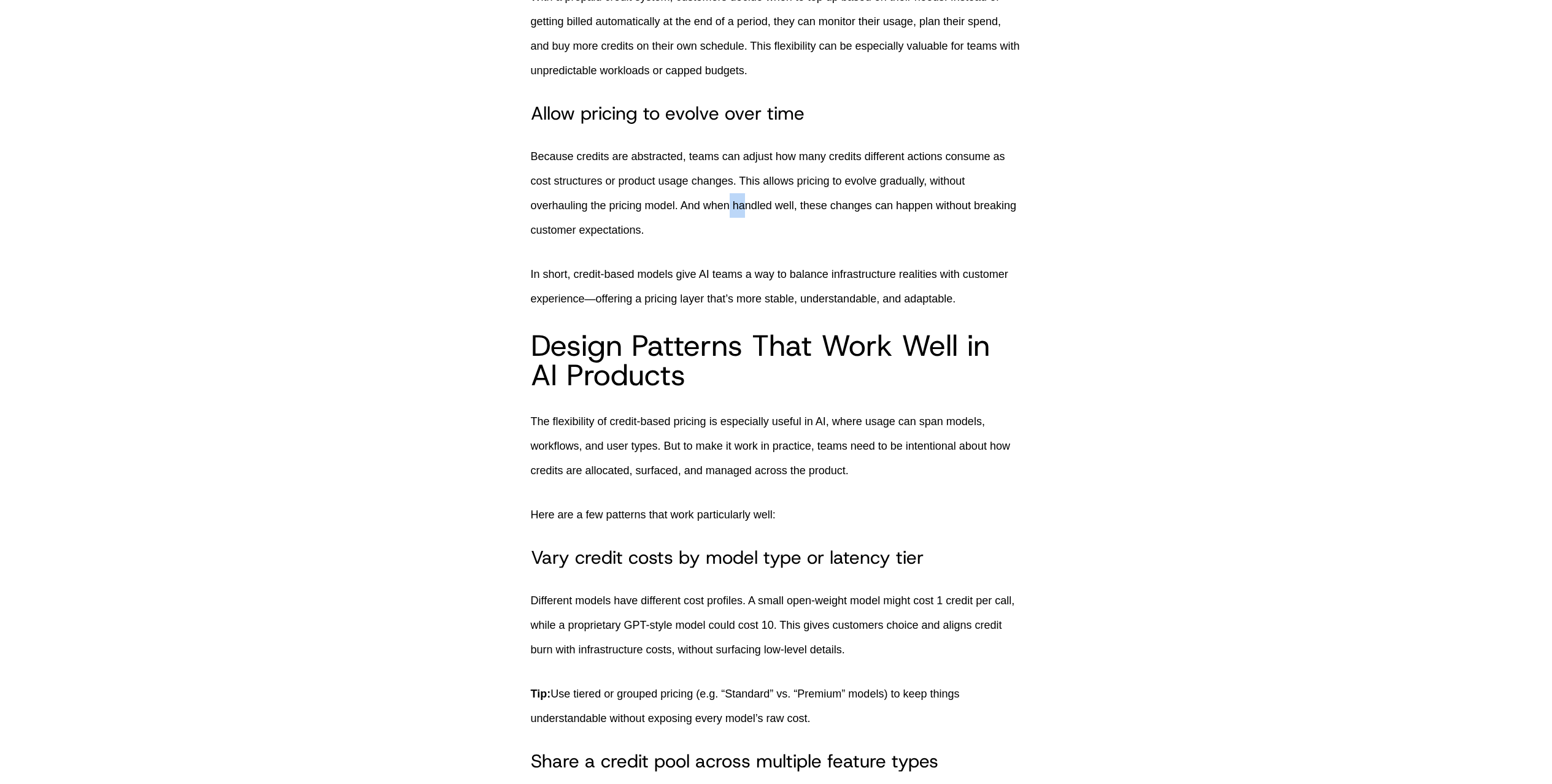
drag, startPoint x: 755, startPoint y: 236, endPoint x: 736, endPoint y: 232, distance: 19.4
click at [736, 232] on p "Because credits are abstracted, teams can adjust how many credits different act…" at bounding box center [776, 192] width 491 height 98
drag, startPoint x: 747, startPoint y: 258, endPoint x: 705, endPoint y: 227, distance: 52.2
click at [705, 227] on p "Because credits are abstracted, teams can adjust how many credits different act…" at bounding box center [776, 192] width 491 height 98
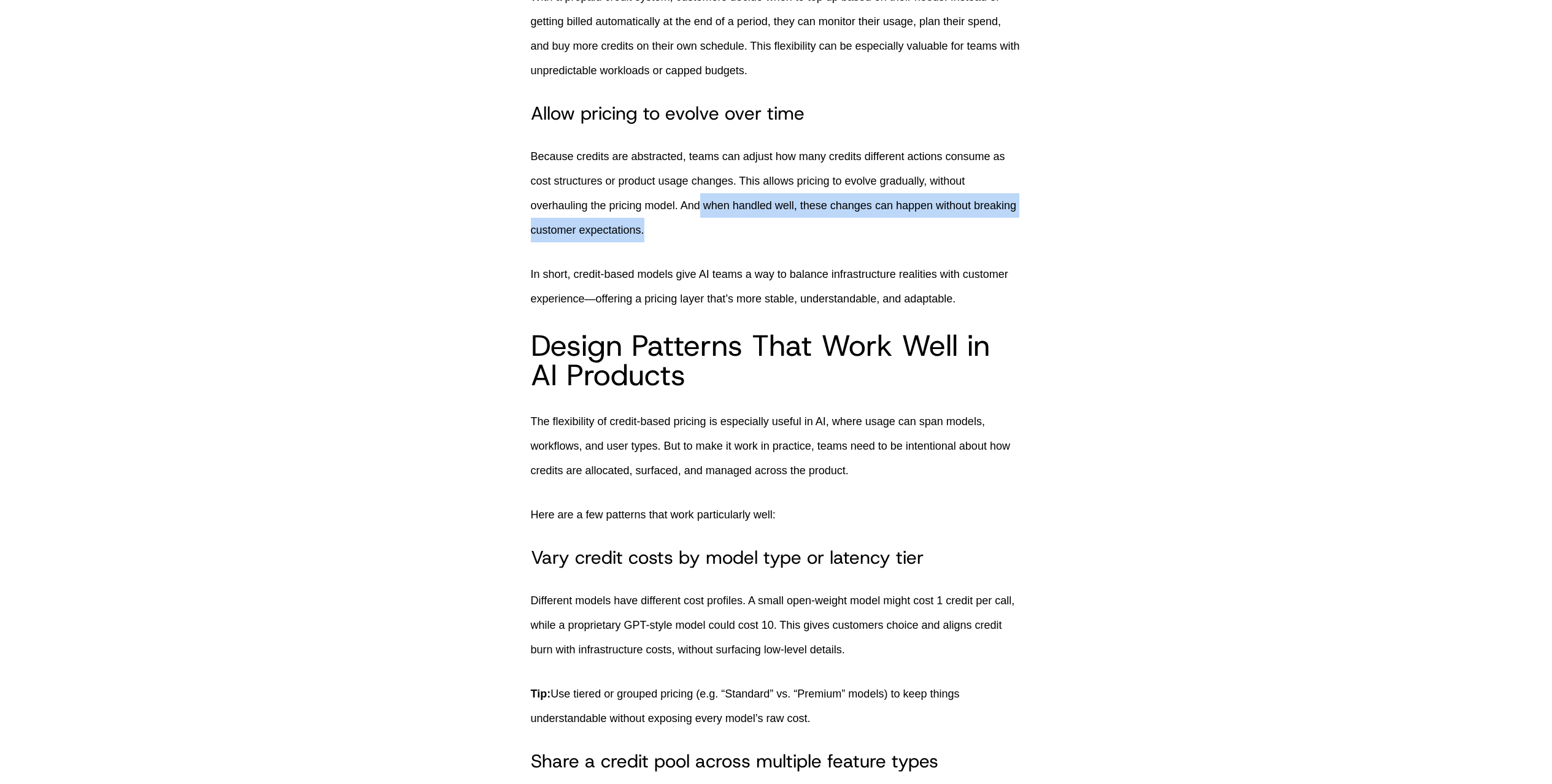
click at [705, 227] on p "Because credits are abstracted, teams can adjust how many credits different act…" at bounding box center [776, 192] width 491 height 98
drag, startPoint x: 736, startPoint y: 263, endPoint x: 585, endPoint y: 254, distance: 151.3
click at [585, 243] on p "Because credits are abstracted, teams can adjust how many credits different act…" at bounding box center [776, 192] width 491 height 98
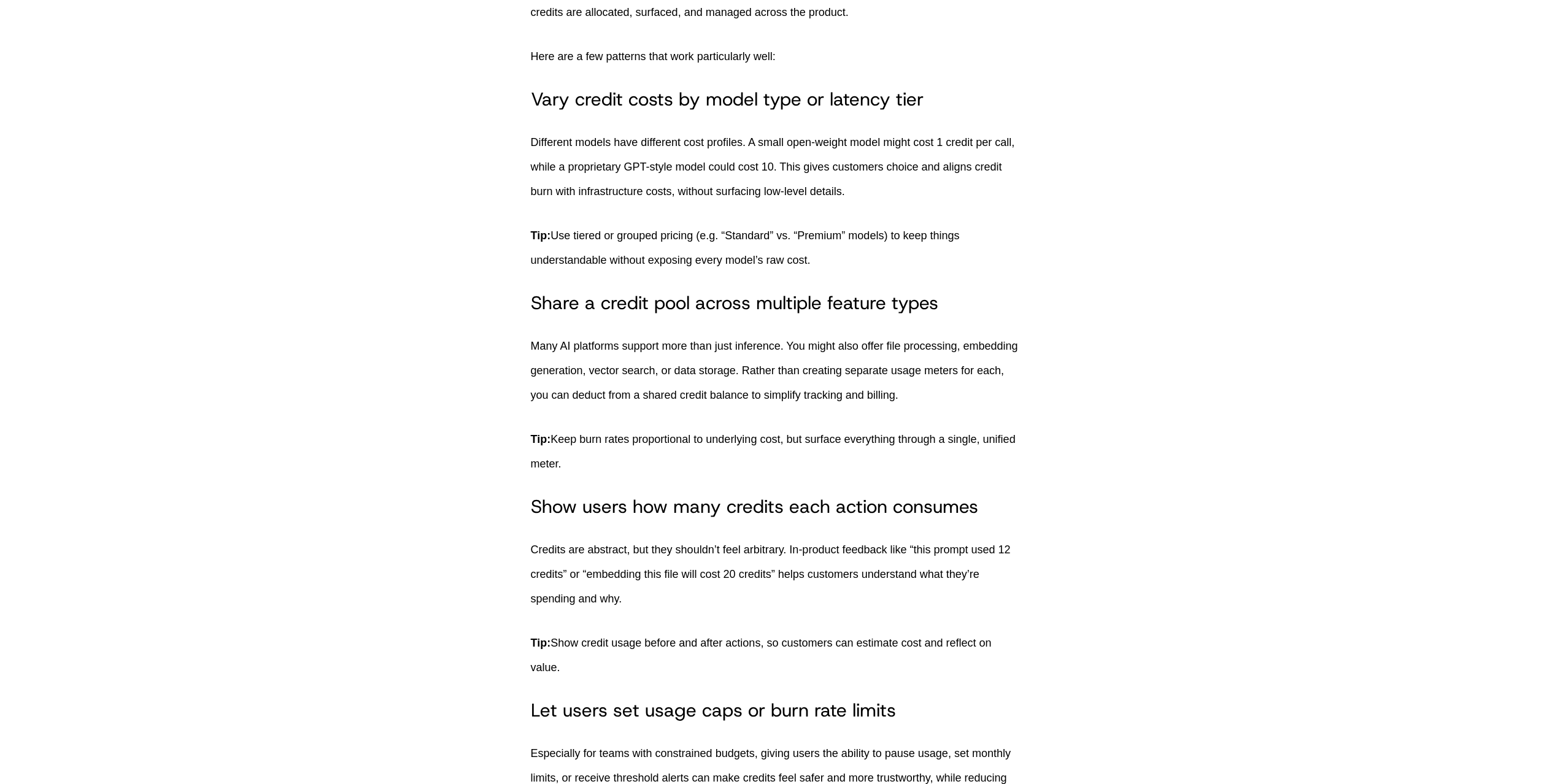
scroll to position [2954, 0]
